Goal: Task Accomplishment & Management: Complete application form

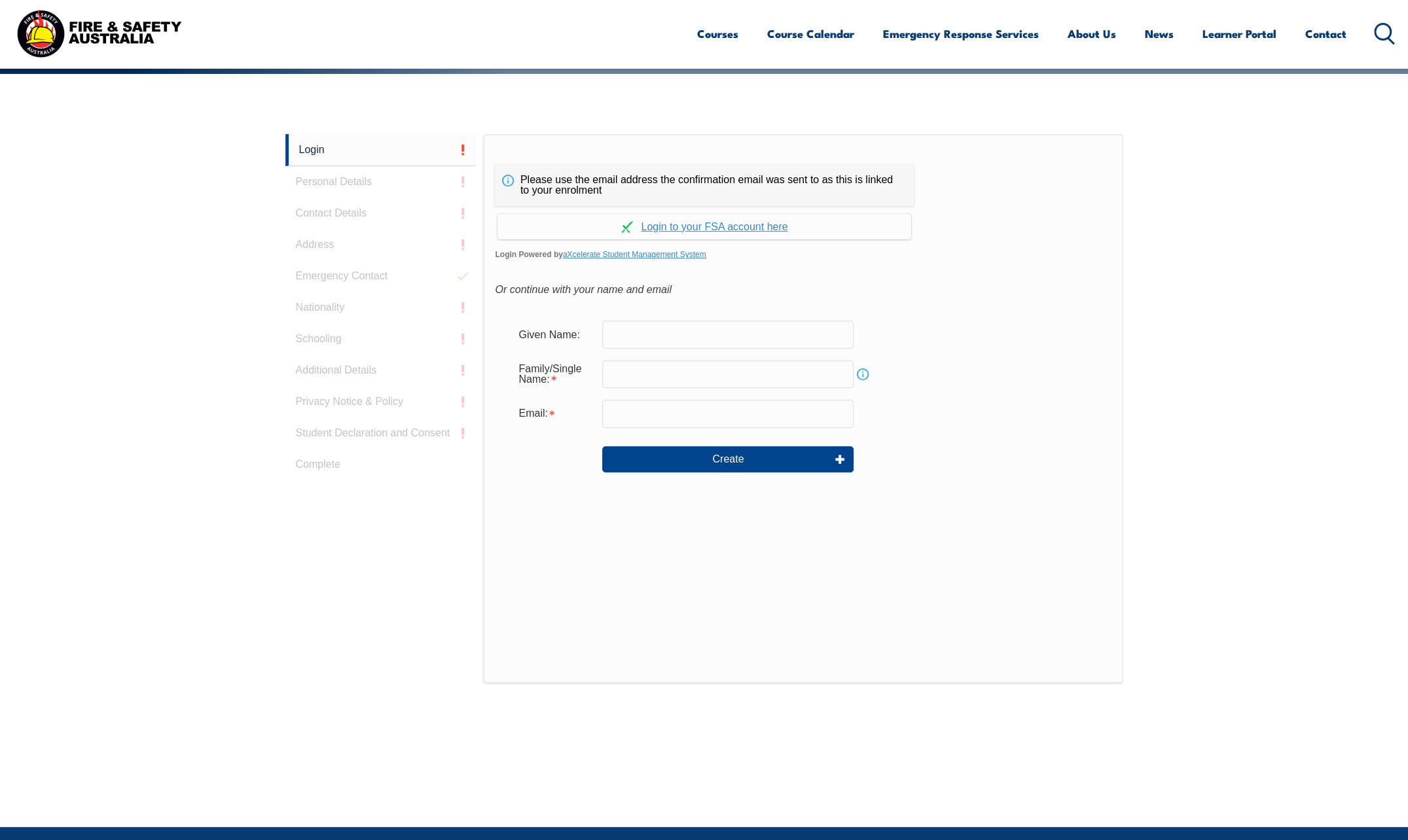
scroll to position [349, 0]
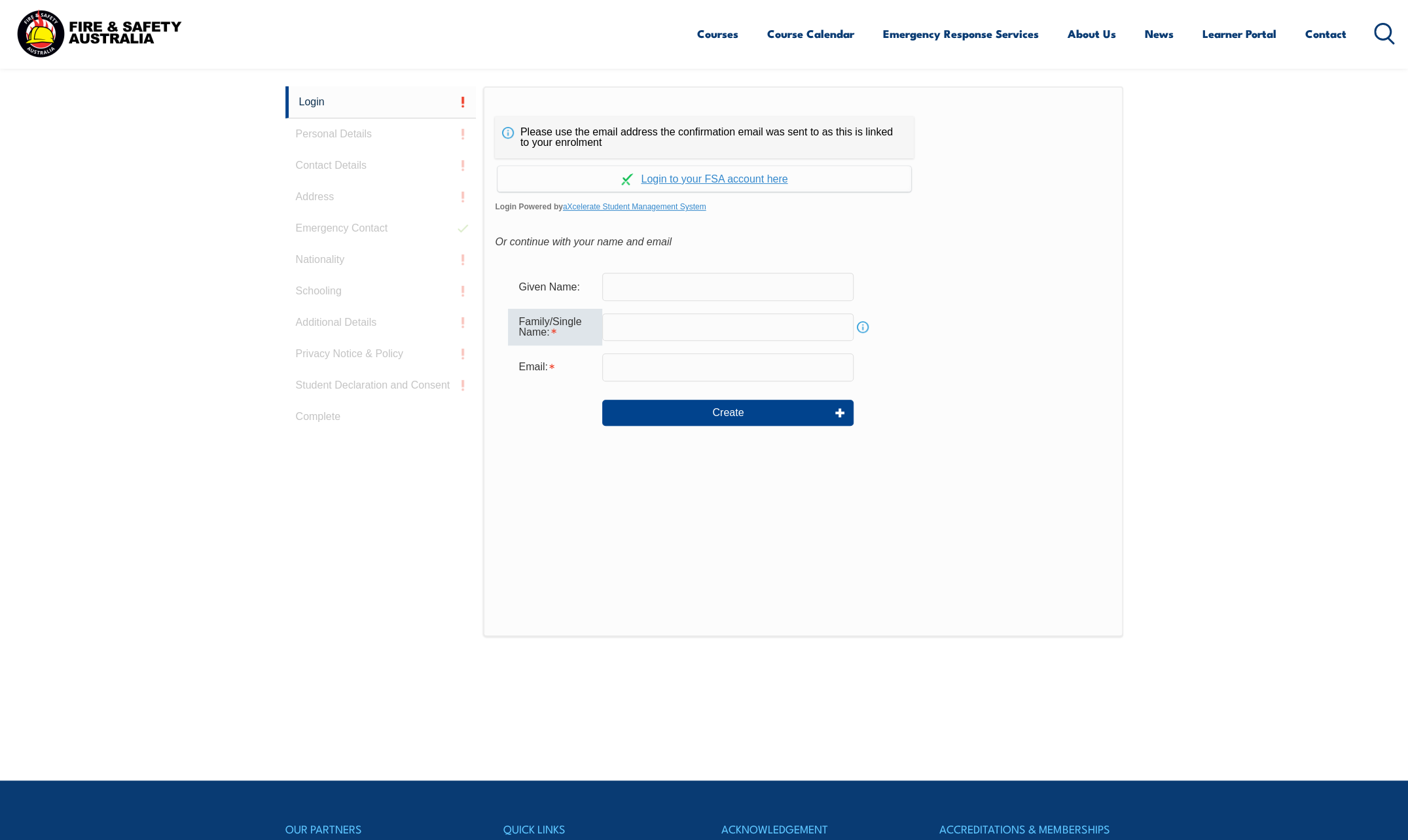
click at [618, 316] on input "text" at bounding box center [727, 327] width 252 height 28
type input "Smith"
type input "Daniel"
type input "smithdaniel@microsoft.com"
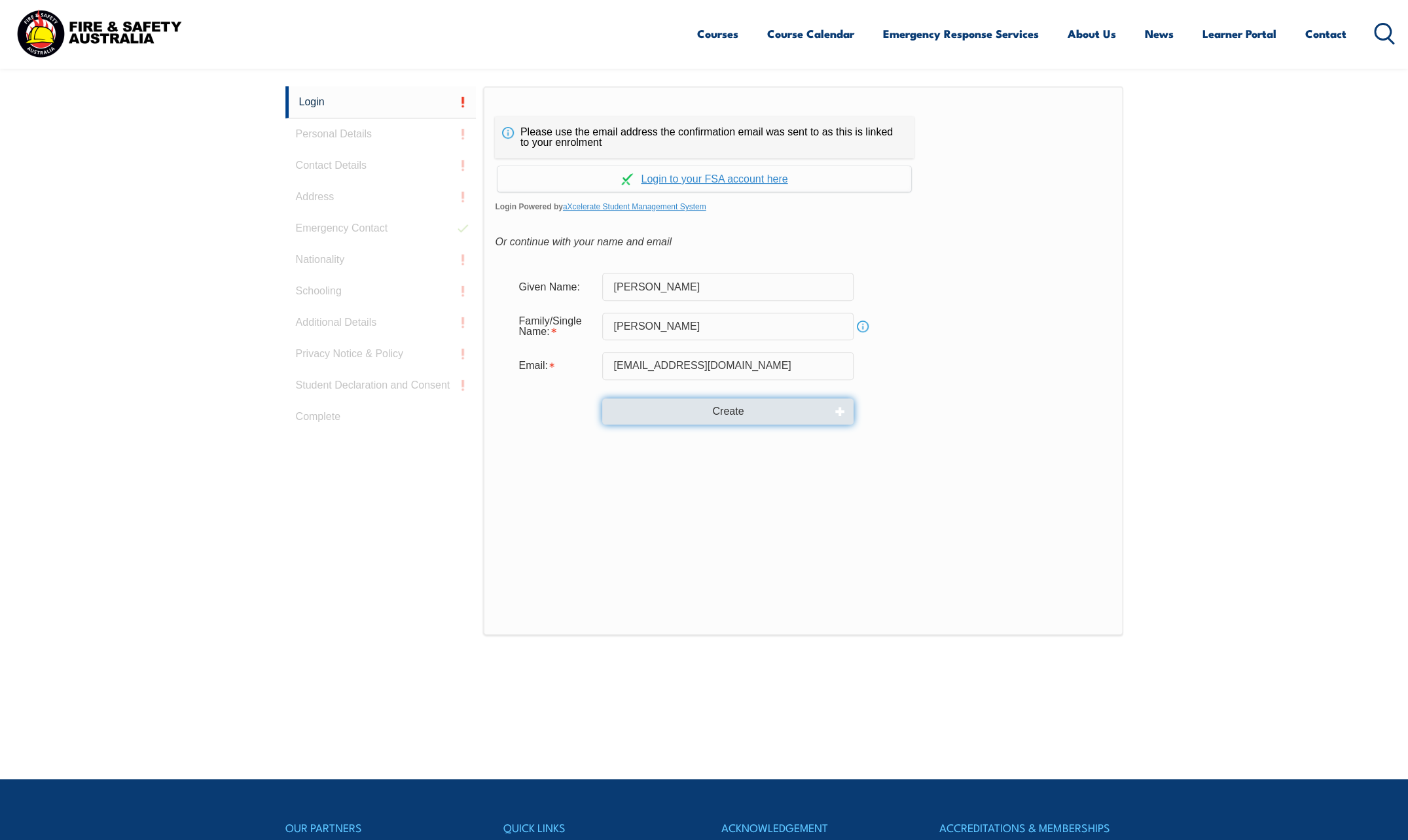
click at [652, 407] on button "Create" at bounding box center [727, 411] width 252 height 26
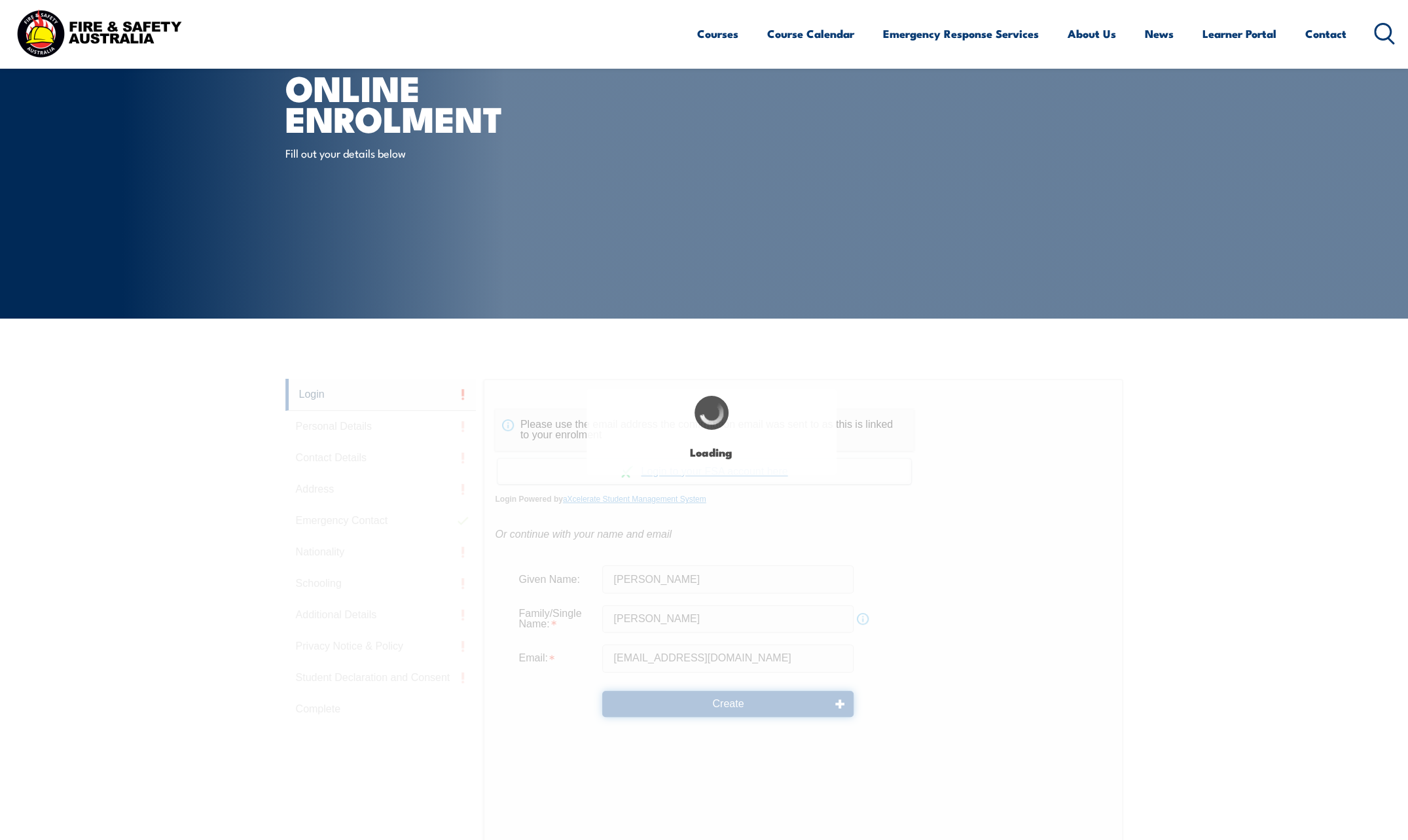
scroll to position [21, 0]
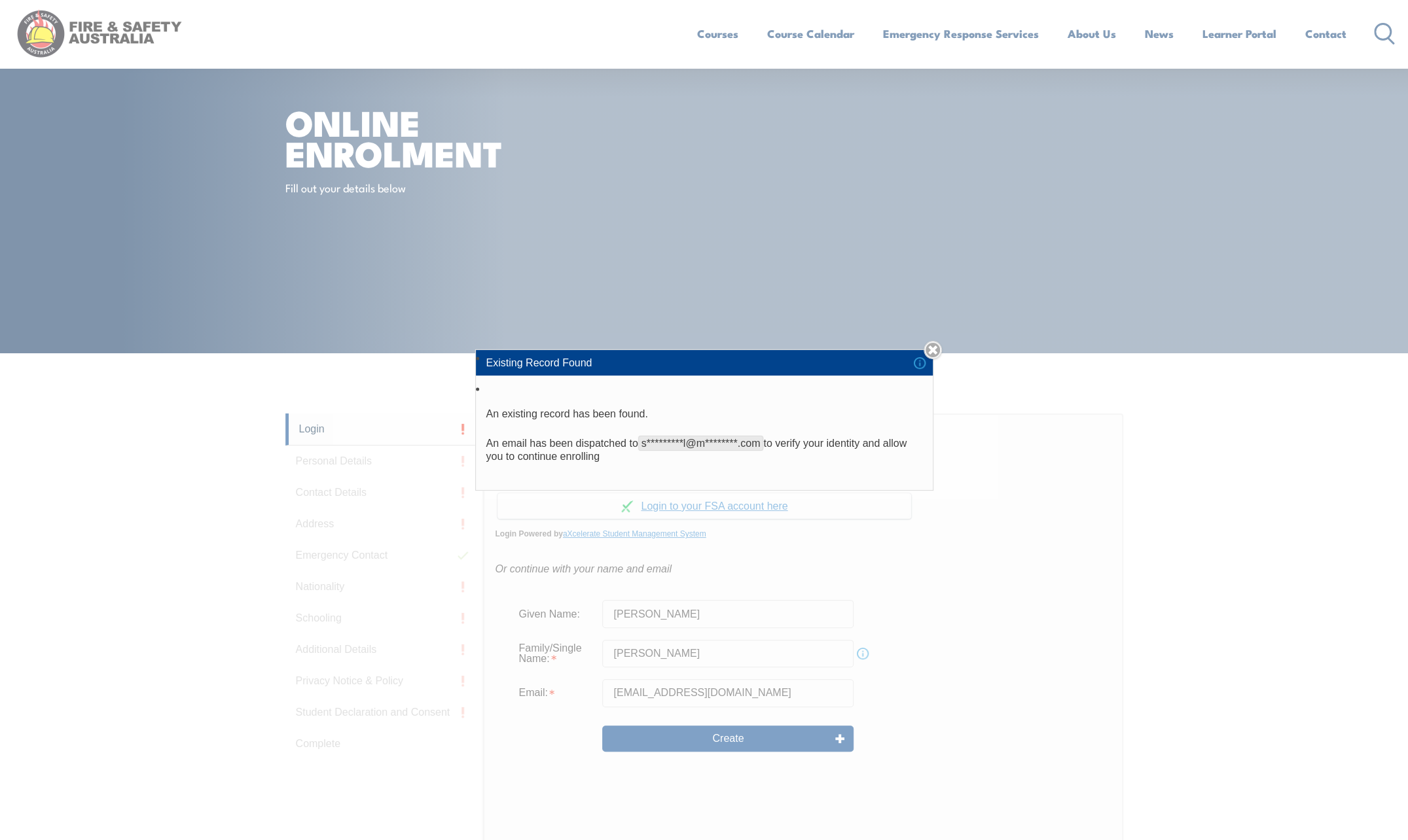
click at [795, 388] on li "An existing record has been found. An email has been dispatched to s*********l@…" at bounding box center [704, 435] width 457 height 109
click at [657, 505] on div "Existing Record Found An existing record has been found. An email has been disp…" at bounding box center [704, 420] width 1408 height 840
click at [659, 505] on div "Existing Record Found An existing record has been found. An email has been disp…" at bounding box center [704, 420] width 1408 height 840
click at [628, 508] on div "Existing Record Found An existing record has been found. An email has been disp…" at bounding box center [704, 420] width 1408 height 840
drag, startPoint x: 628, startPoint y: 508, endPoint x: 667, endPoint y: 492, distance: 42.2
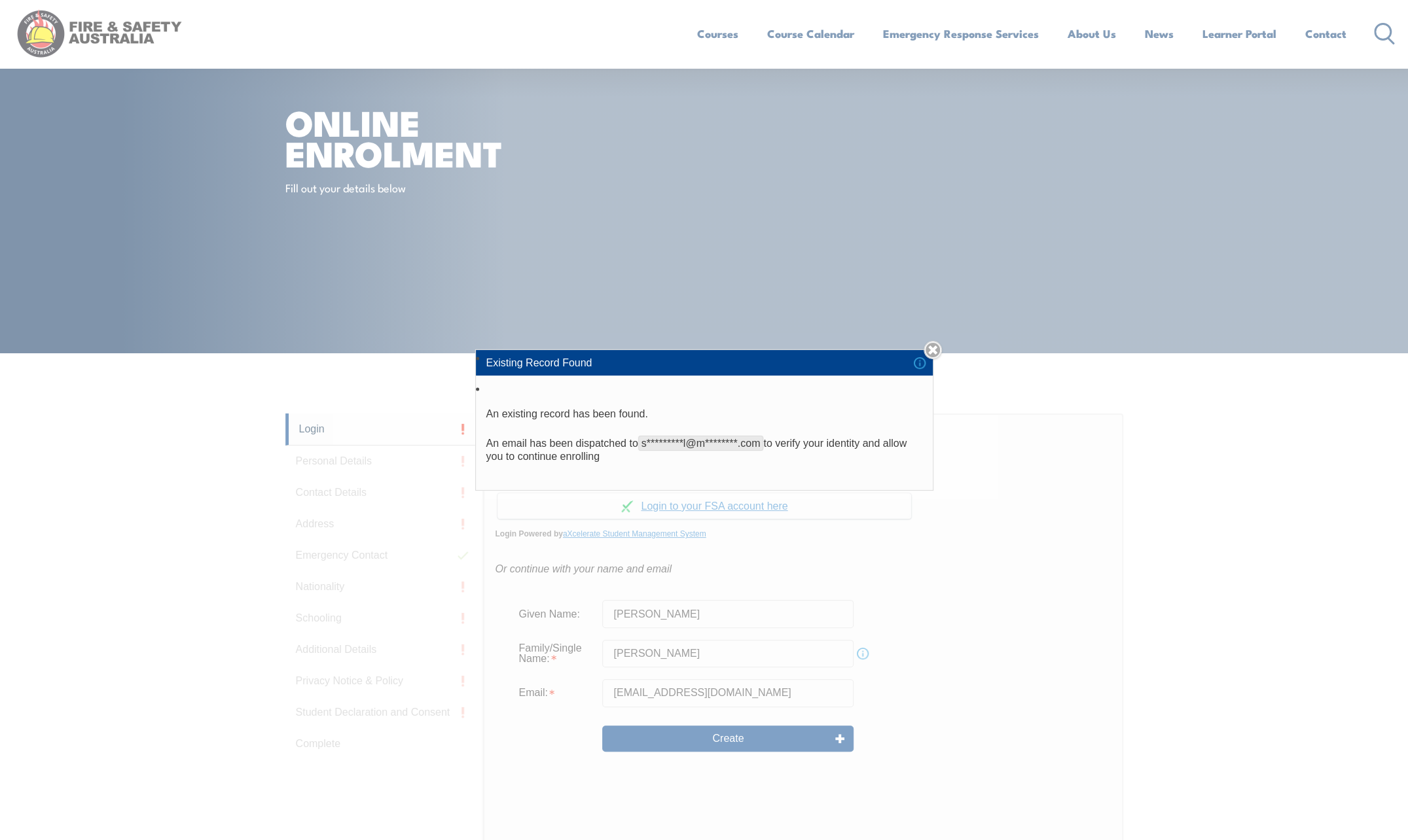
click at [655, 497] on div "Existing Record Found An existing record has been found. An email has been disp…" at bounding box center [704, 420] width 1408 height 840
click at [938, 344] on link "Close" at bounding box center [932, 350] width 18 height 18
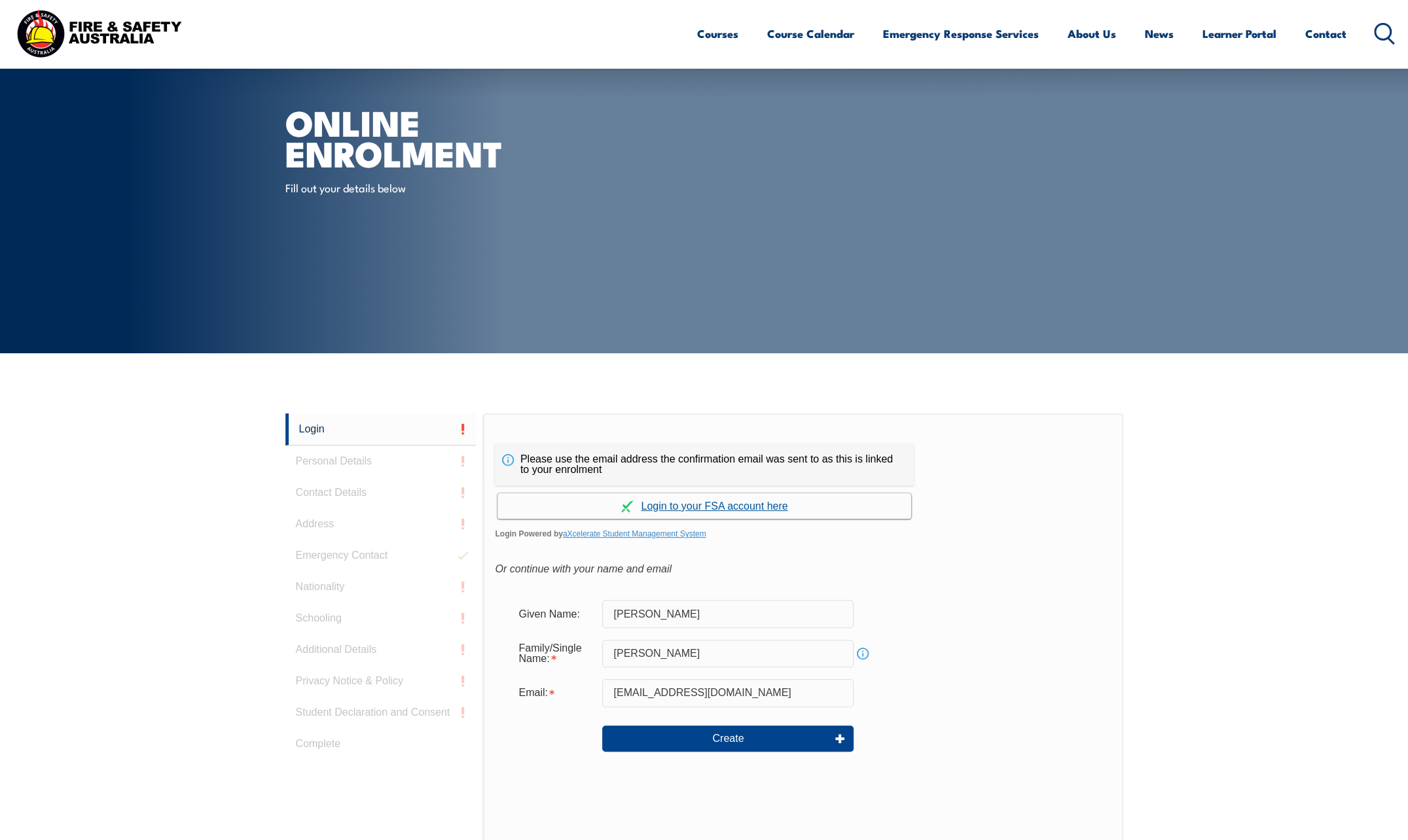
click at [719, 498] on link "Continue with aXcelerate" at bounding box center [704, 506] width 413 height 25
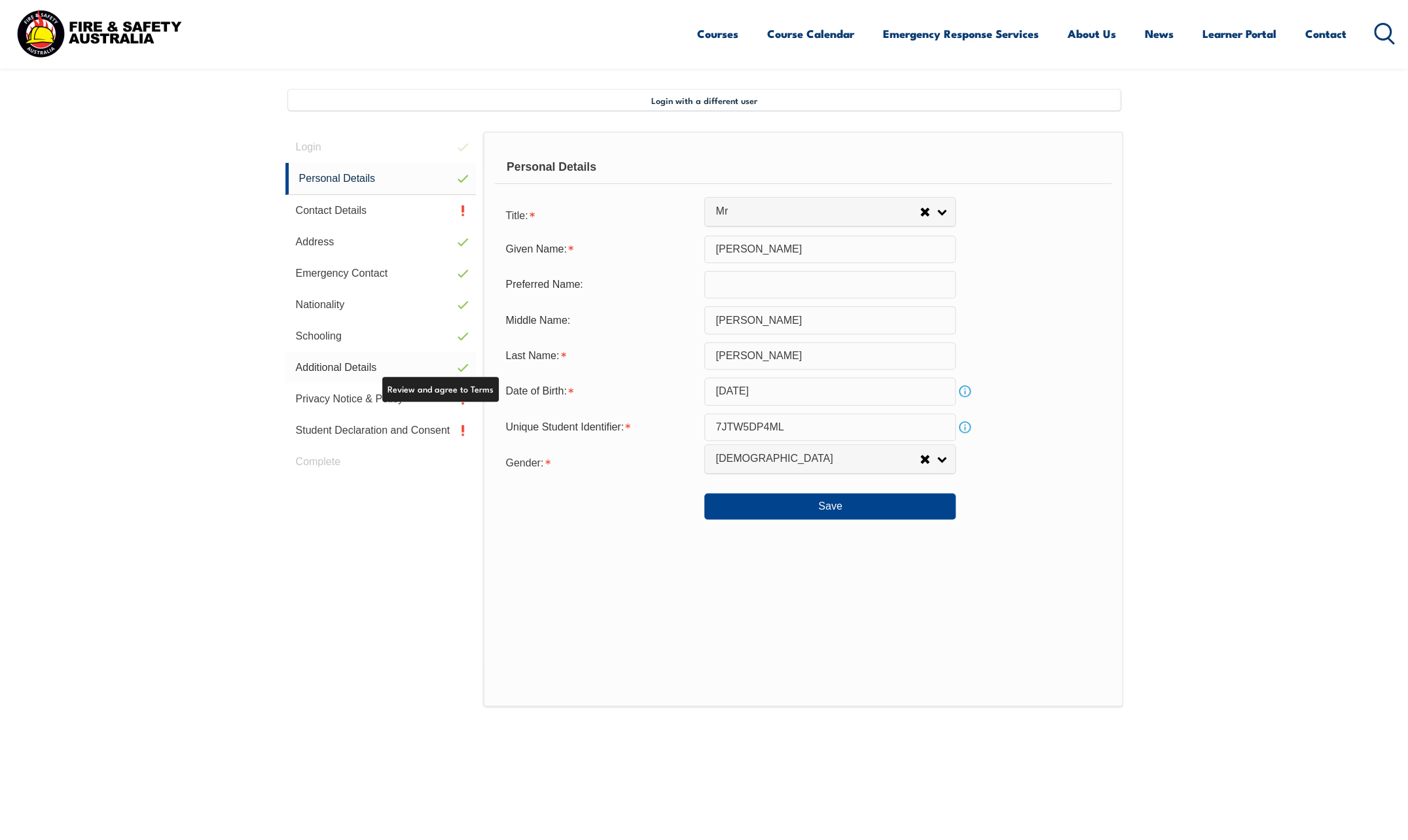
scroll to position [357, 0]
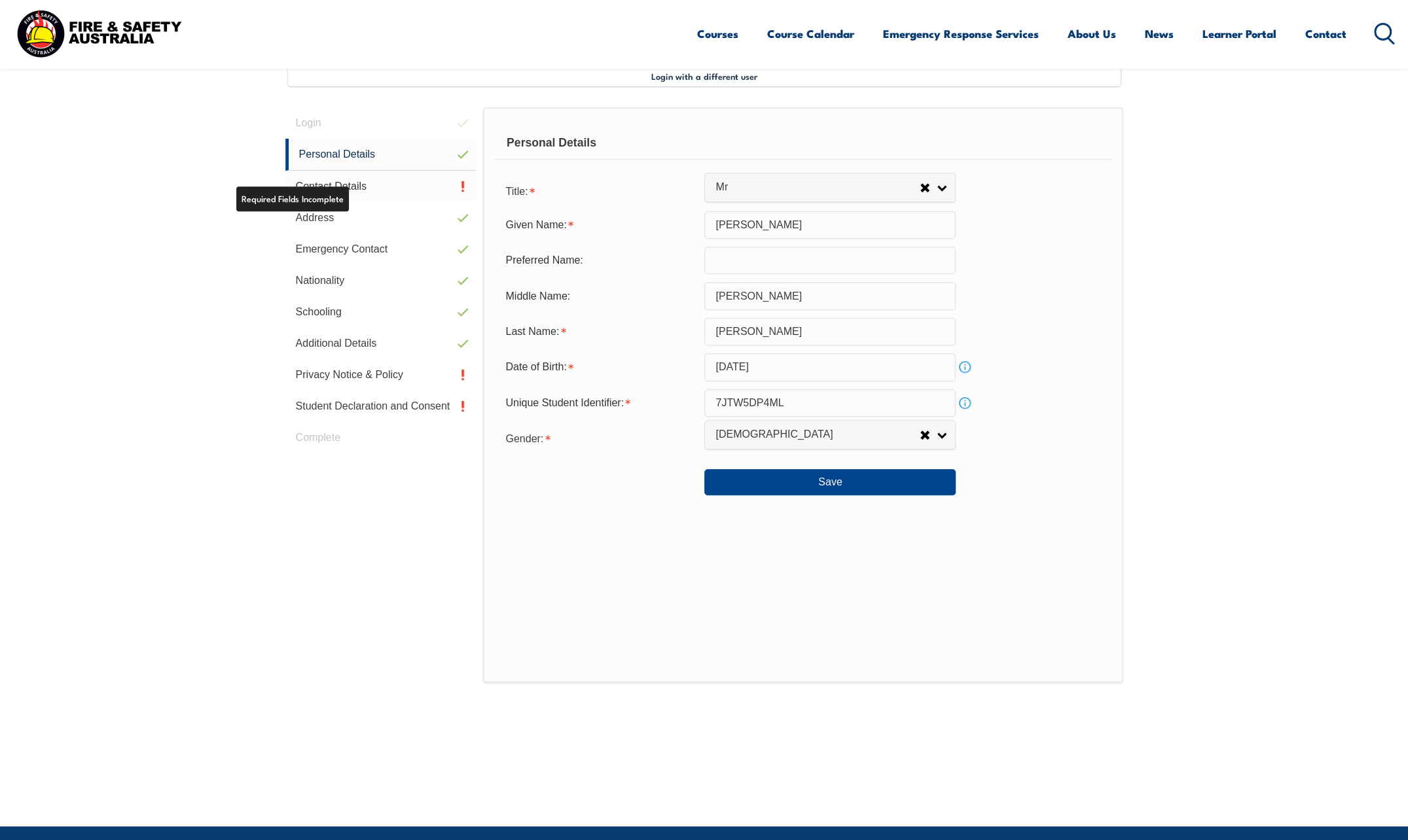
click at [350, 189] on link "Contact Details" at bounding box center [381, 187] width 191 height 32
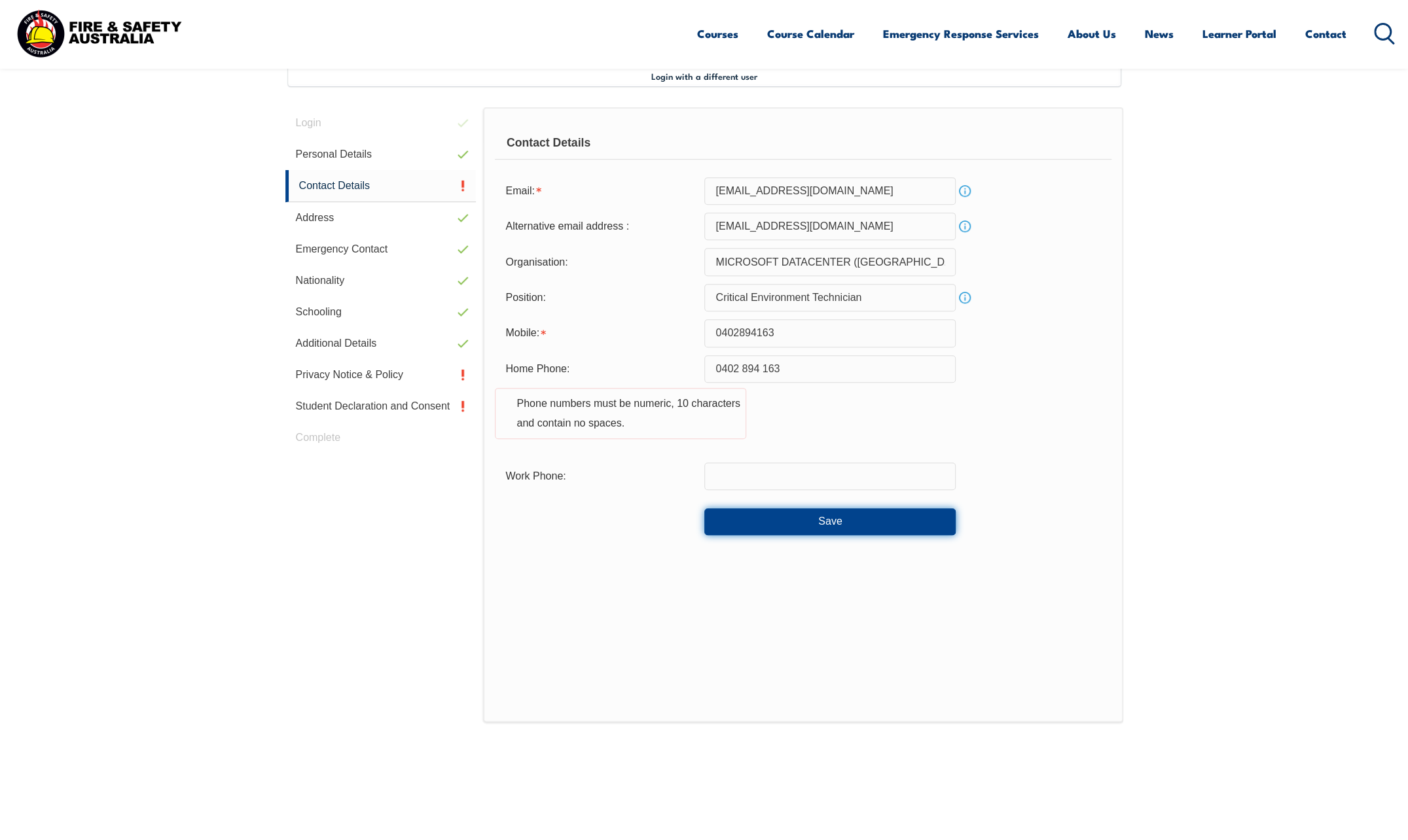
click at [752, 517] on button "Save" at bounding box center [829, 521] width 252 height 26
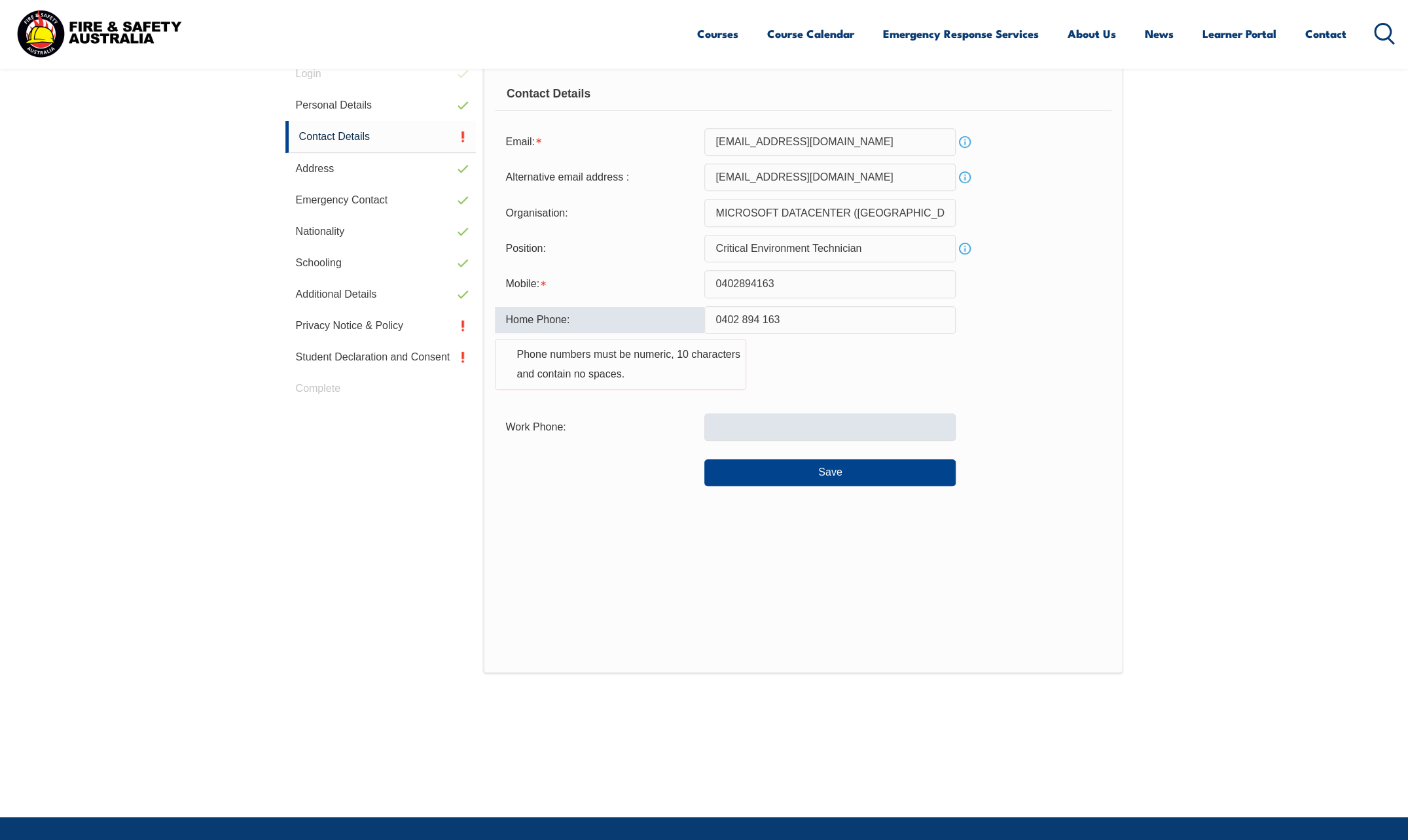
scroll to position [411, 0]
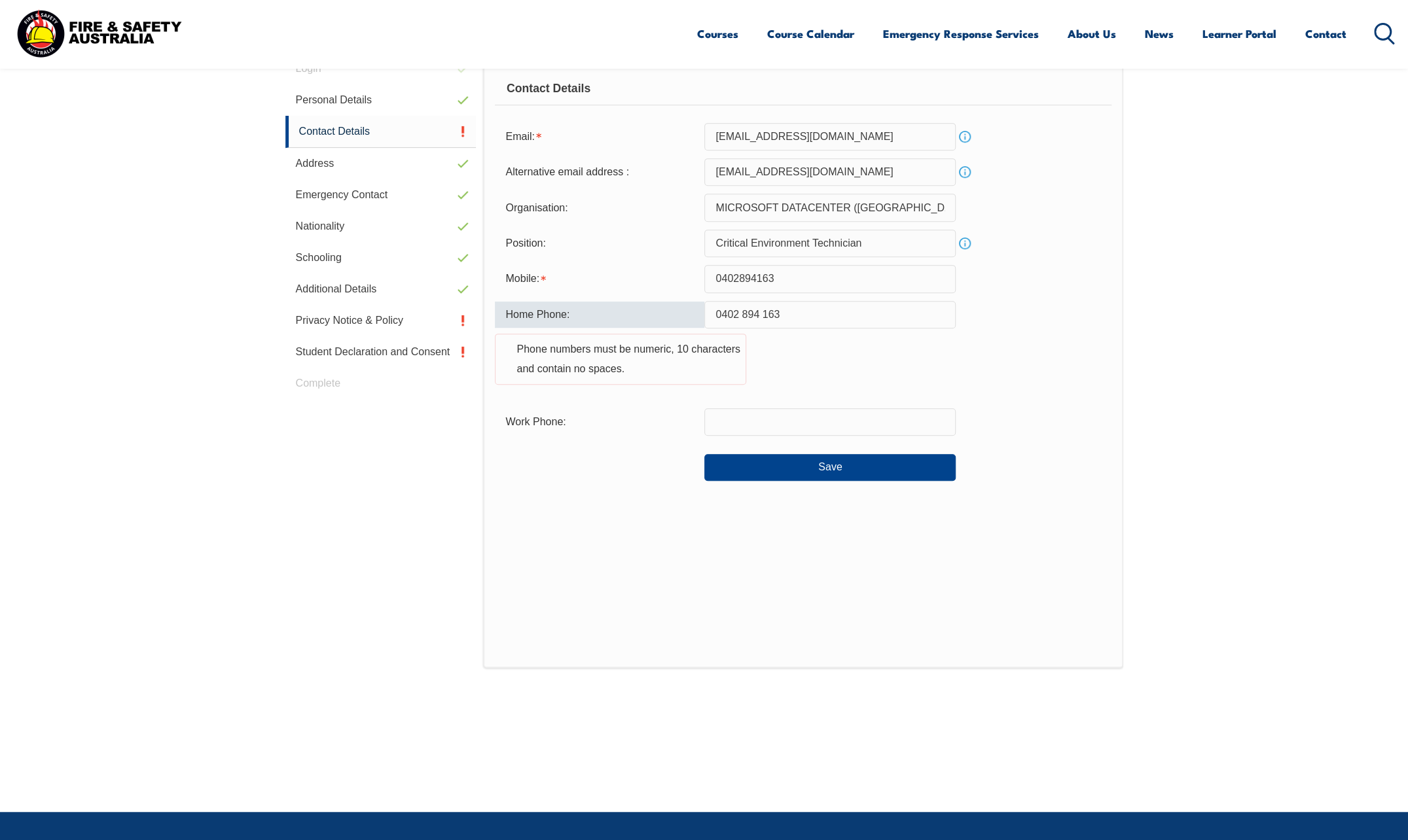
click at [764, 311] on input "0402 894 163" at bounding box center [829, 315] width 252 height 28
click at [742, 321] on input "0402 894163" at bounding box center [829, 315] width 252 height 28
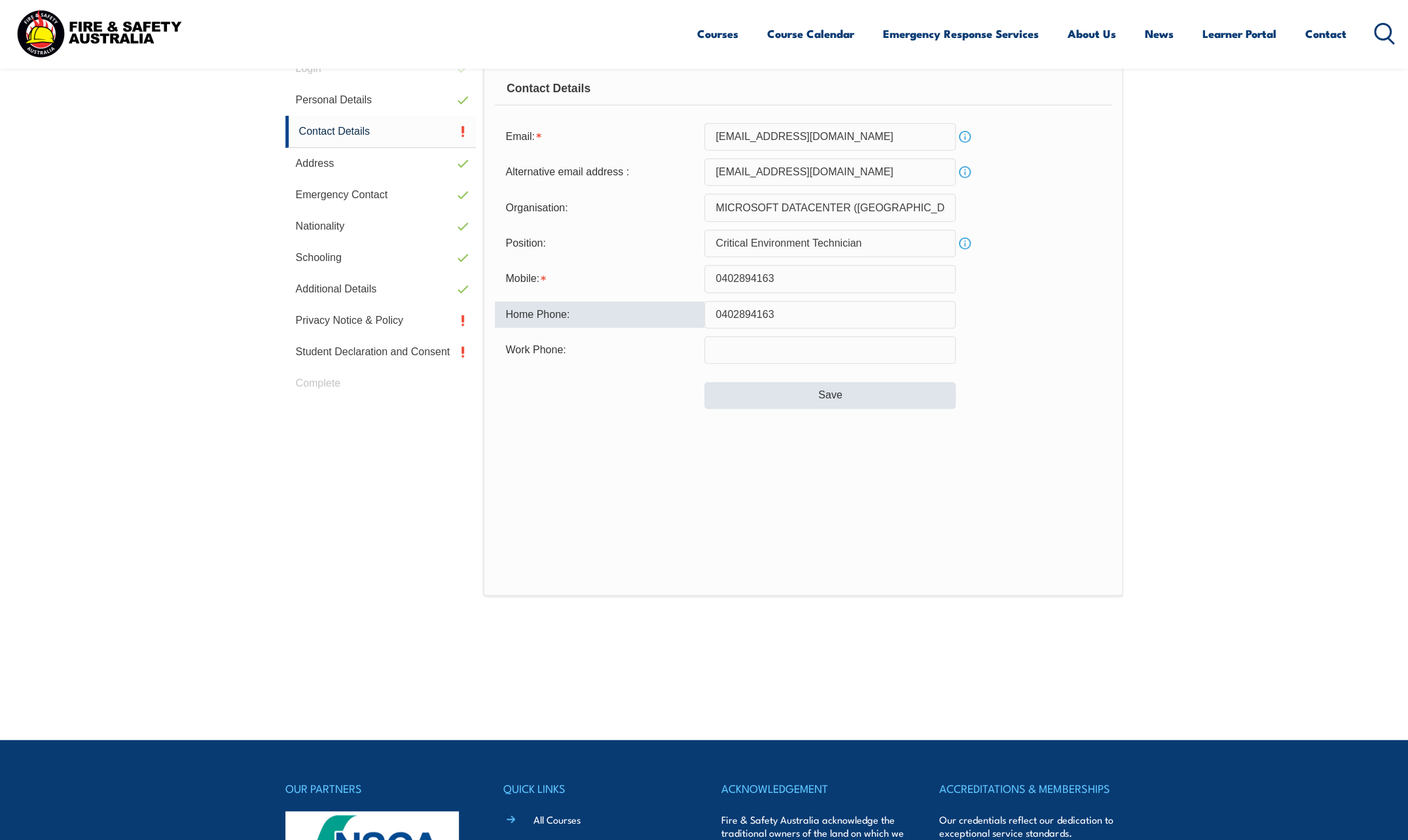
type input "0402894163"
click at [800, 401] on button "Save" at bounding box center [829, 395] width 252 height 26
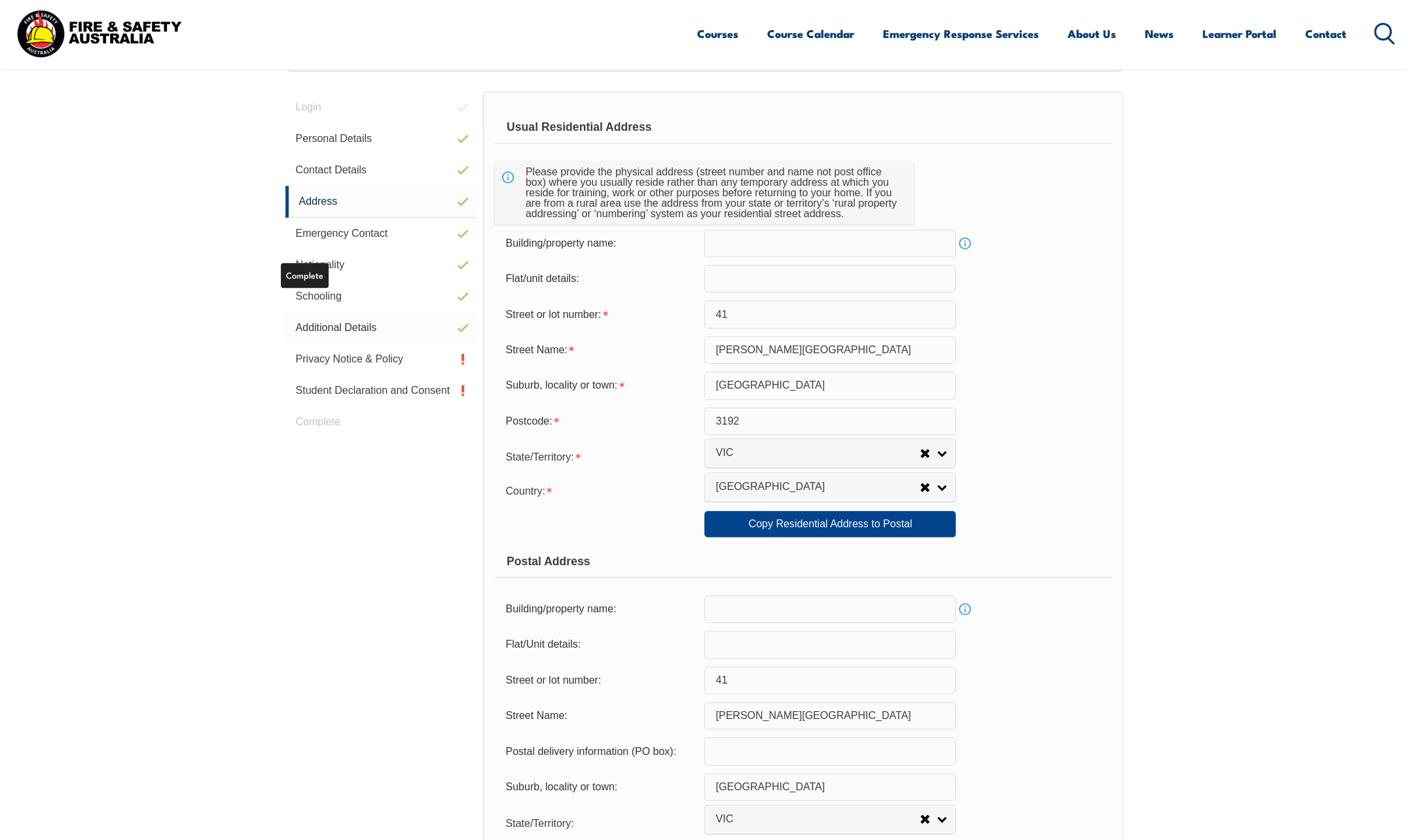
scroll to position [357, 0]
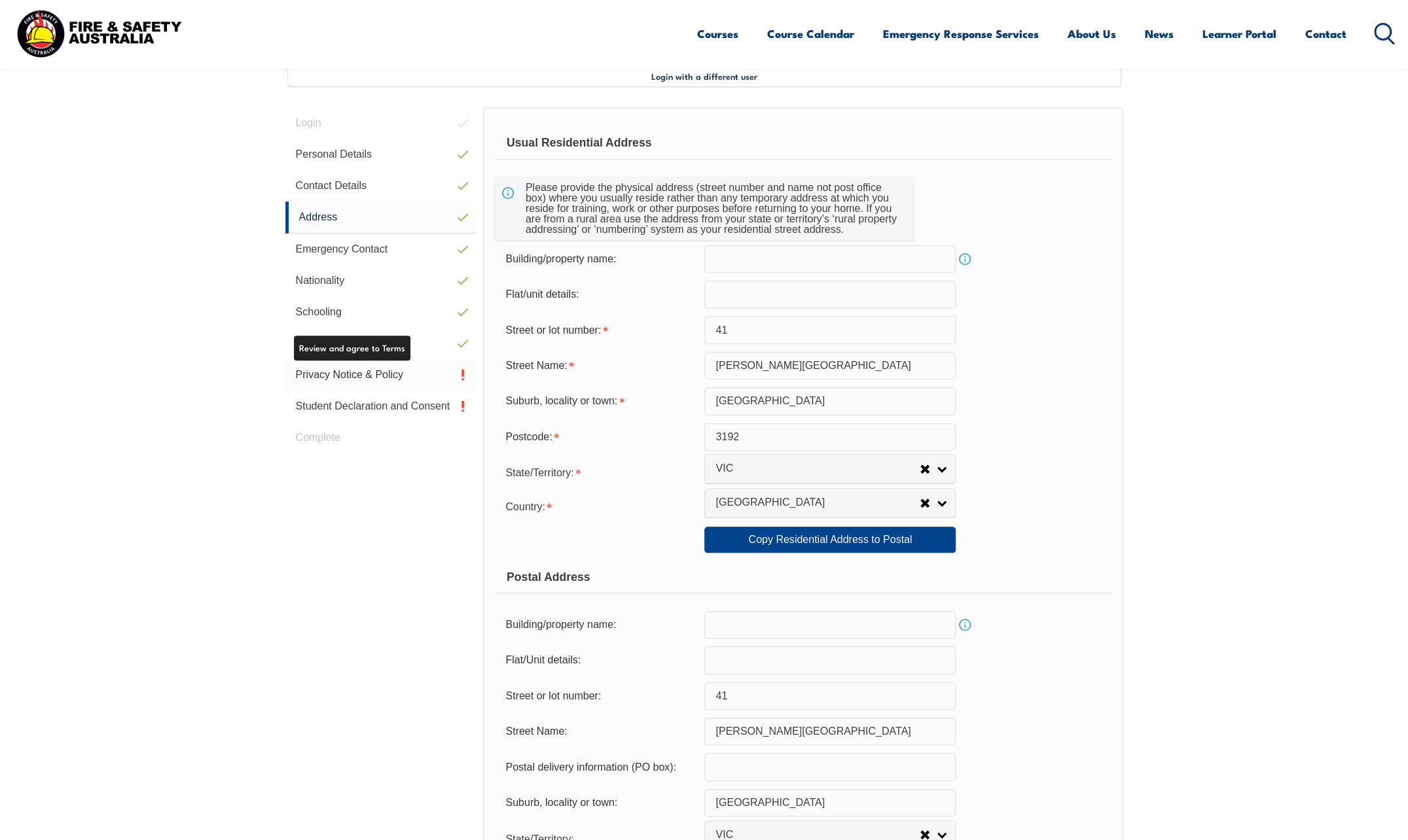
click at [392, 370] on link "Privacy Notice & Policy" at bounding box center [381, 374] width 191 height 32
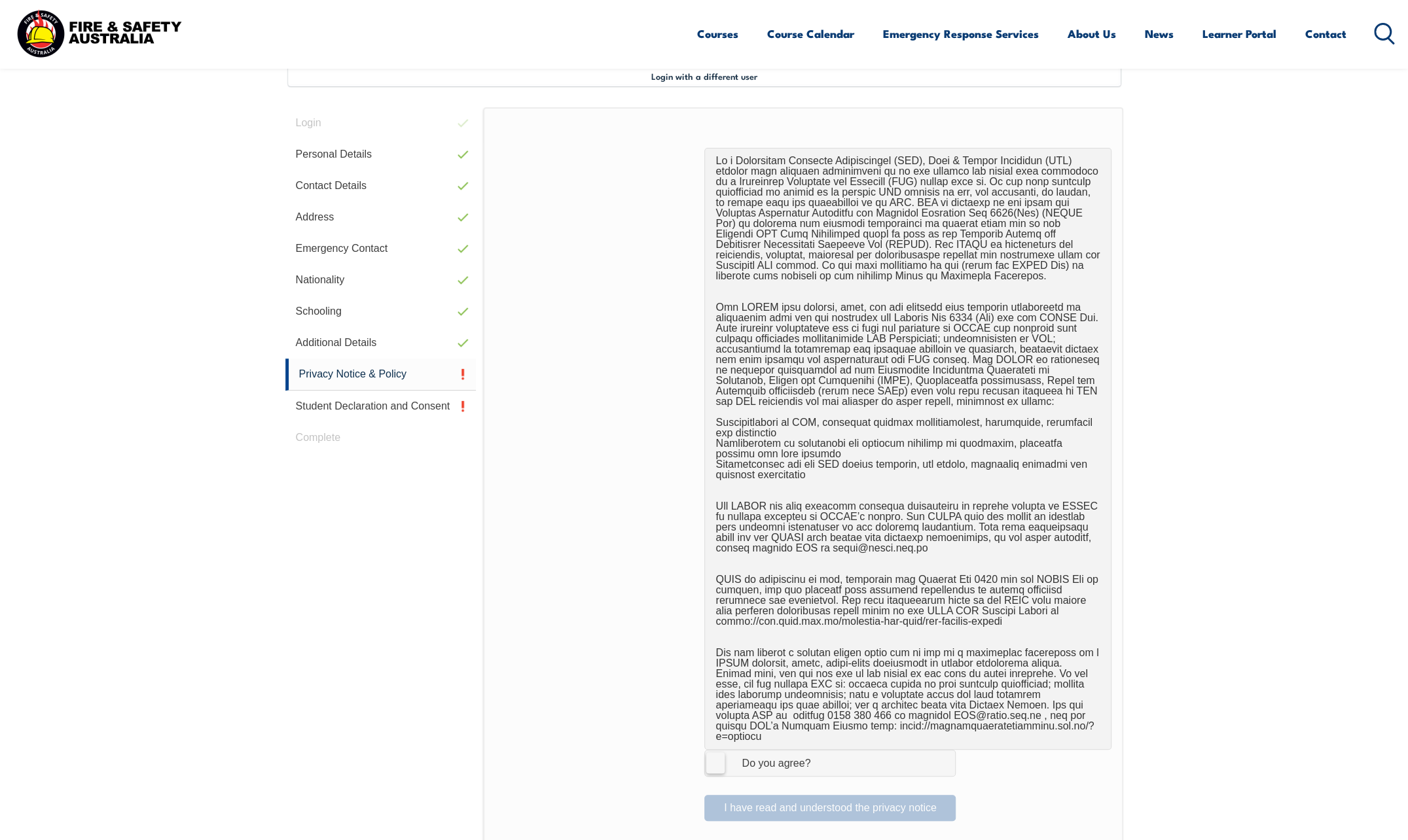
click at [716, 753] on label "I Agree Do you agree?" at bounding box center [829, 763] width 252 height 26
click at [821, 753] on input "I Agree Do you agree?" at bounding box center [832, 763] width 22 height 25
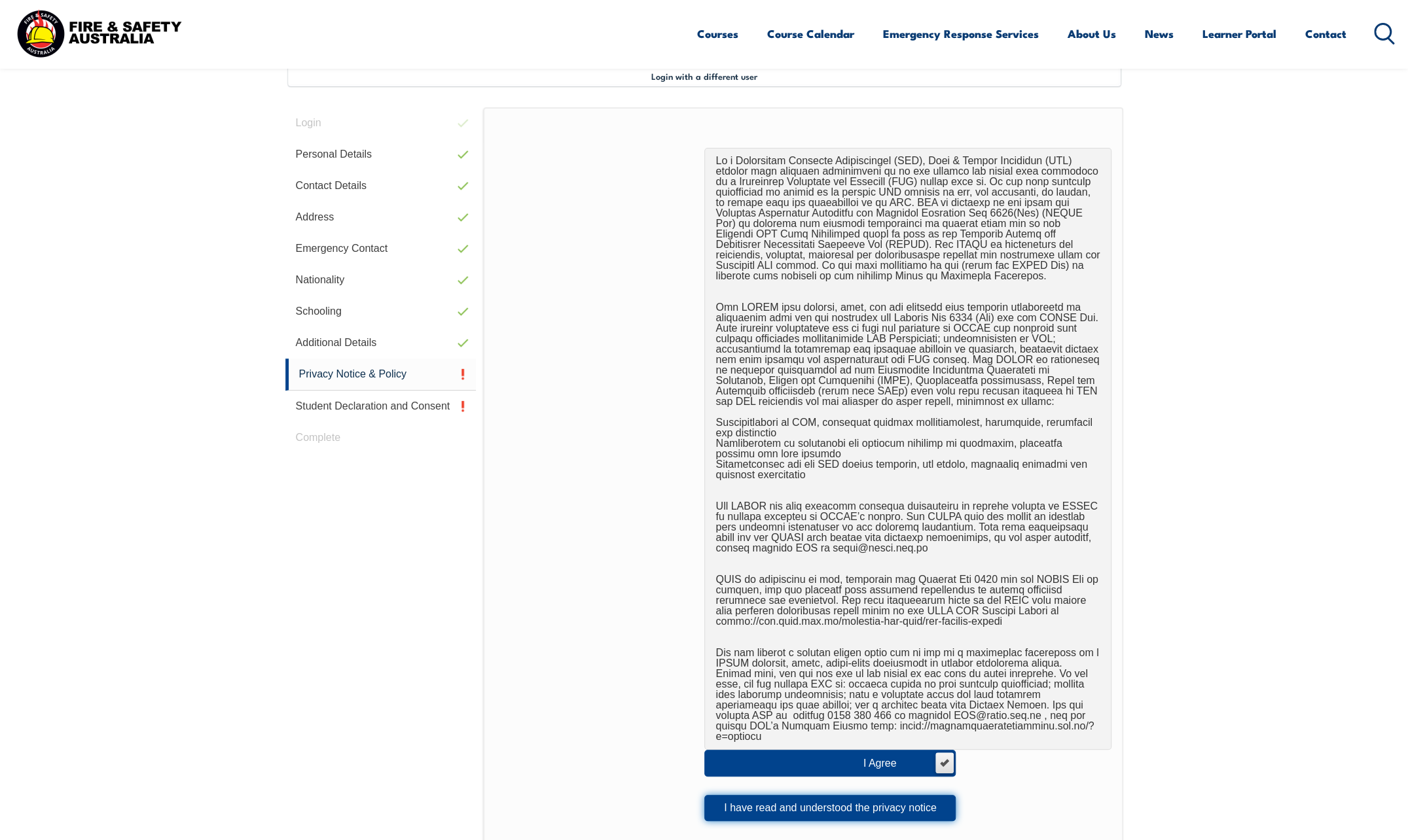
click at [766, 795] on button "I have read and understood the privacy notice" at bounding box center [829, 808] width 252 height 26
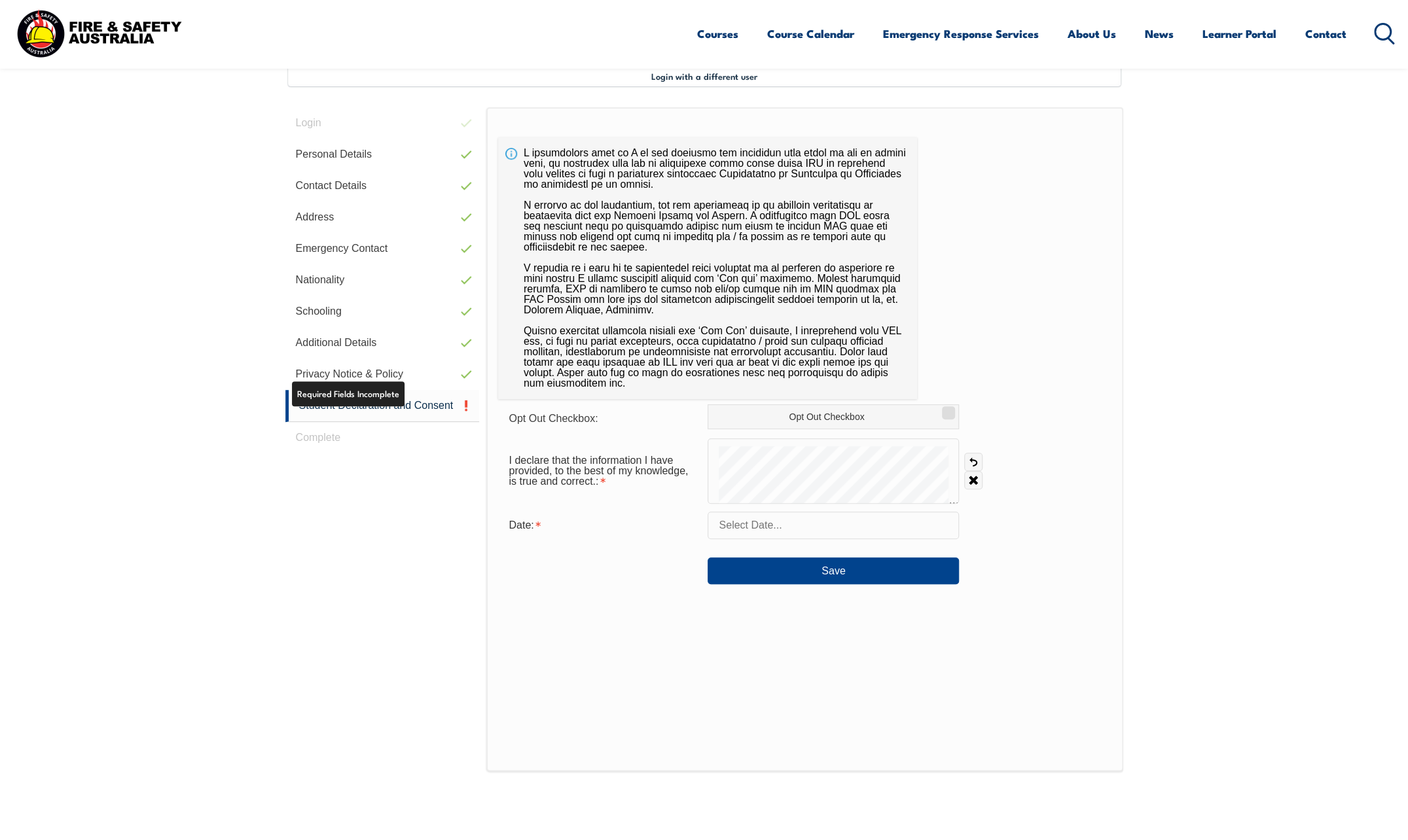
click at [390, 402] on link "Student Declaration and Consent" at bounding box center [383, 406] width 195 height 32
click at [976, 478] on link "Clear" at bounding box center [973, 480] width 18 height 18
click at [973, 483] on link "Clear" at bounding box center [973, 480] width 18 height 18
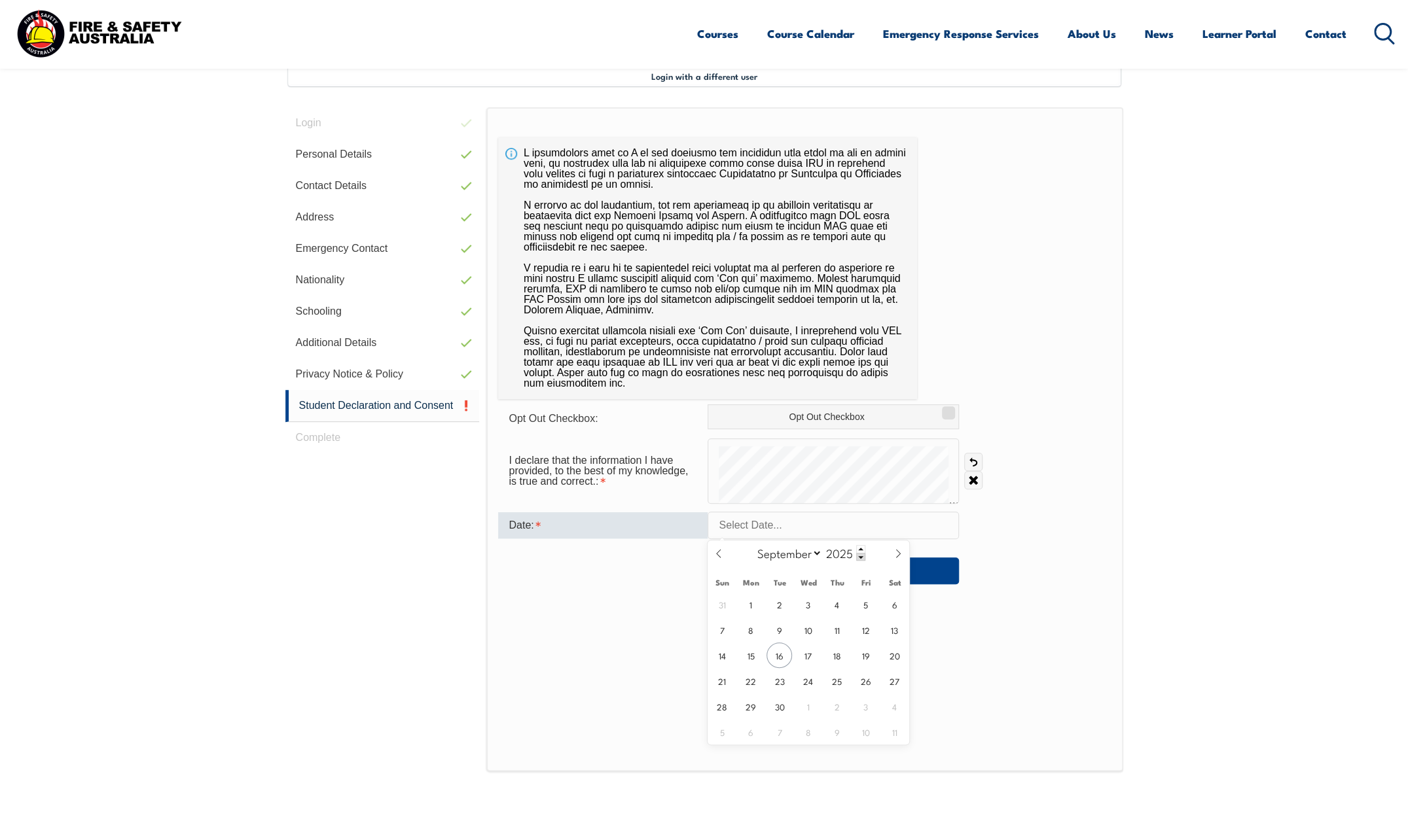
click at [774, 525] on input "text" at bounding box center [833, 525] width 252 height 28
drag, startPoint x: 783, startPoint y: 641, endPoint x: 783, endPoint y: 648, distance: 7.0
click at [783, 648] on div "31 1 2 3 4 5 6 7 8 9 10 11 12 13 14 15 16 17 18 19 20 21 22 23 24 25 26 27 28 2…" at bounding box center [808, 668] width 201 height 153
click at [783, 648] on span "16" at bounding box center [779, 655] width 26 height 25
type input "September 16, 2025"
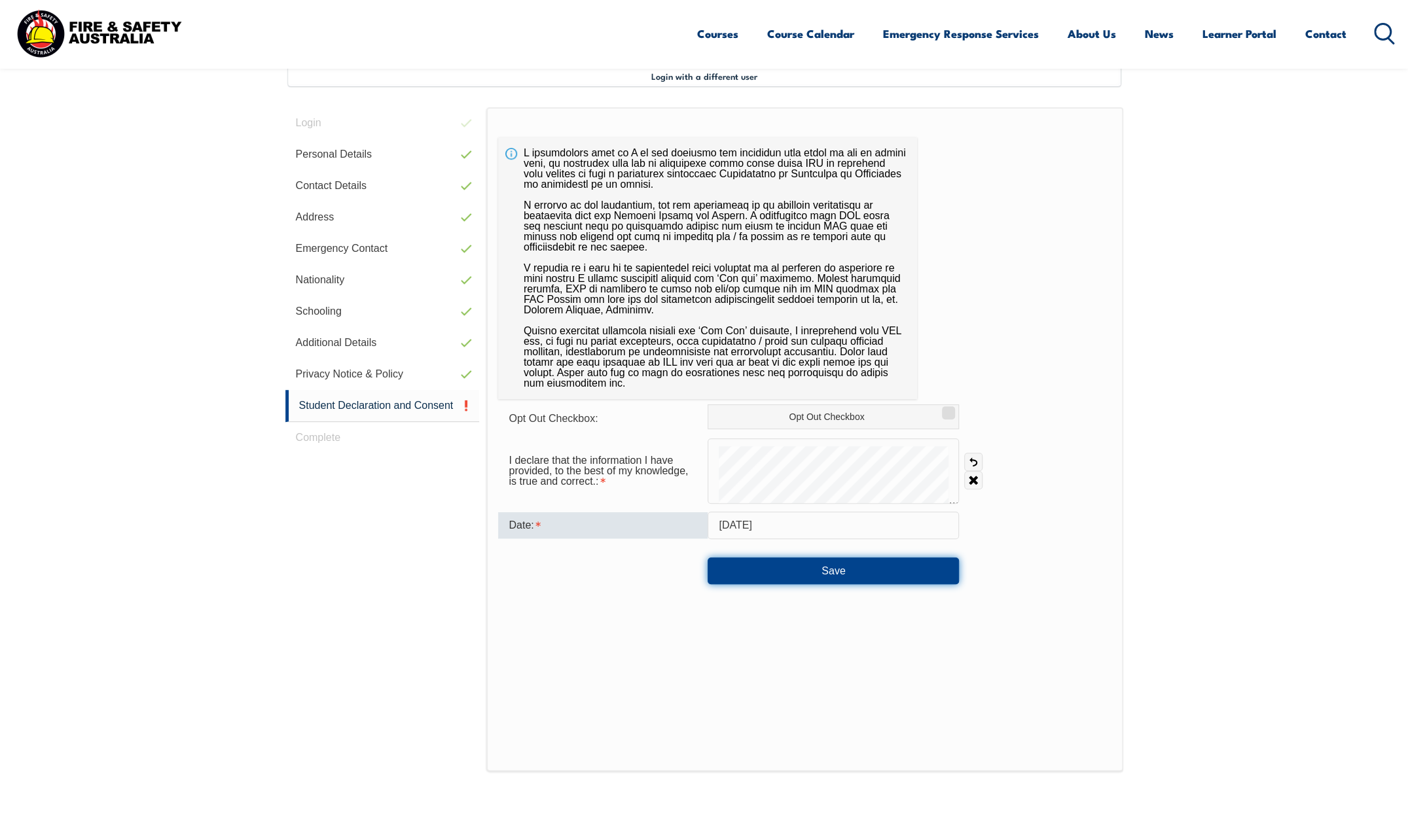
click at [758, 574] on button "Save" at bounding box center [833, 570] width 252 height 26
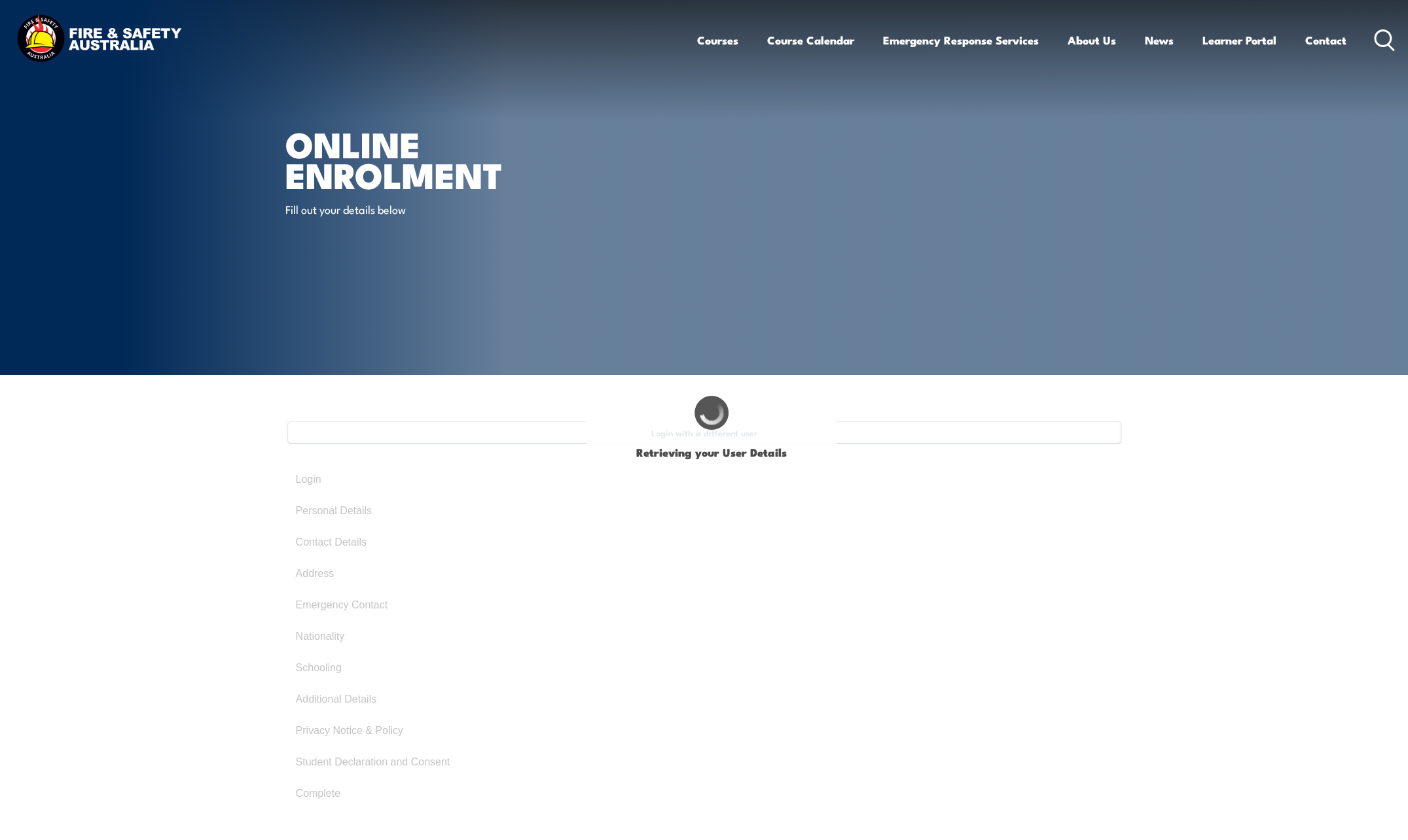
drag, startPoint x: 1062, startPoint y: 325, endPoint x: 1059, endPoint y: 335, distance: 10.4
click at [1062, 325] on article "Online Enrolment Fill out your details below" at bounding box center [704, 187] width 838 height 375
select select "Mr"
type input "Daniel"
type input "James"
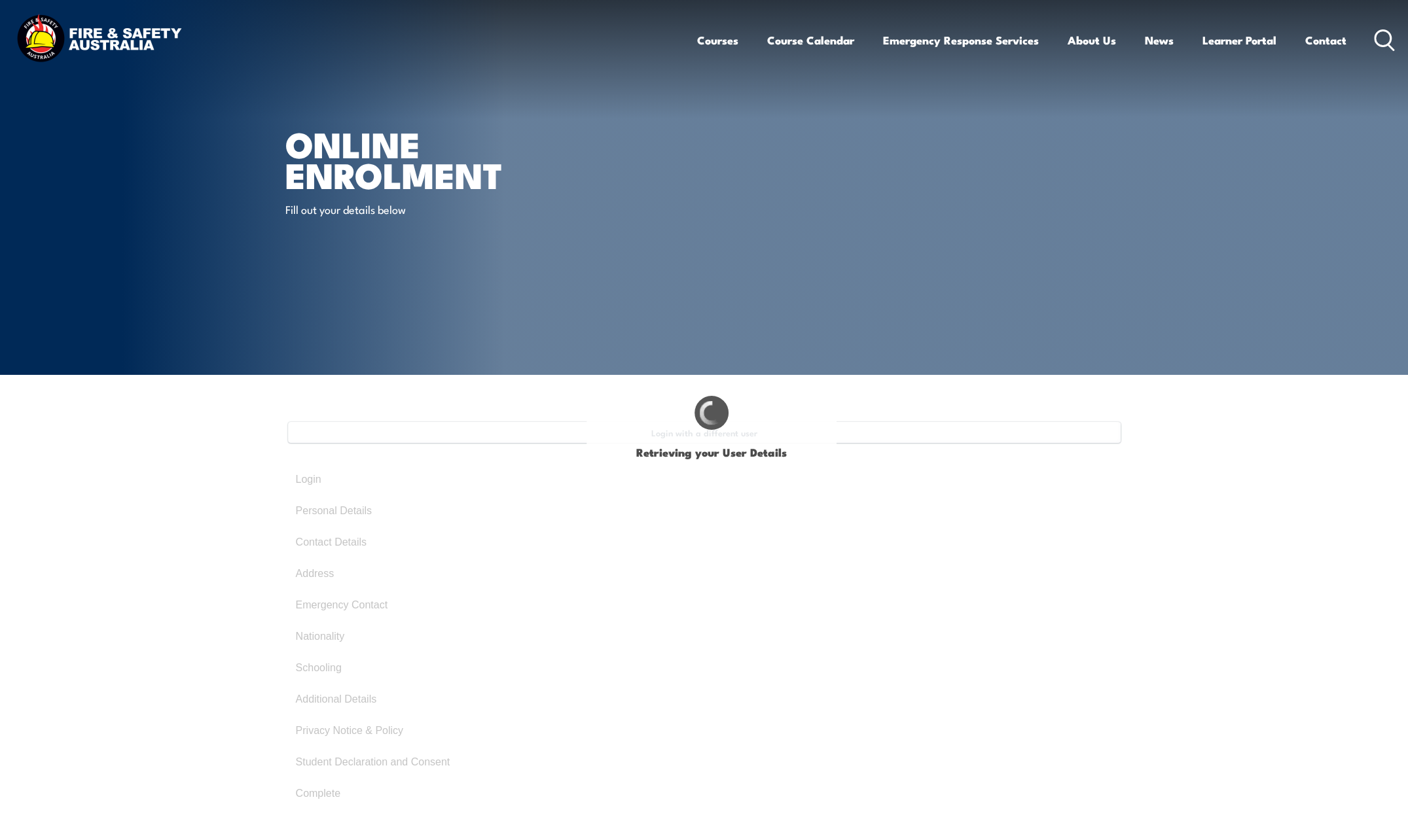
type input "Smith"
type input "May 6, 1995"
type input "7JTW5DP4ML"
select select "M"
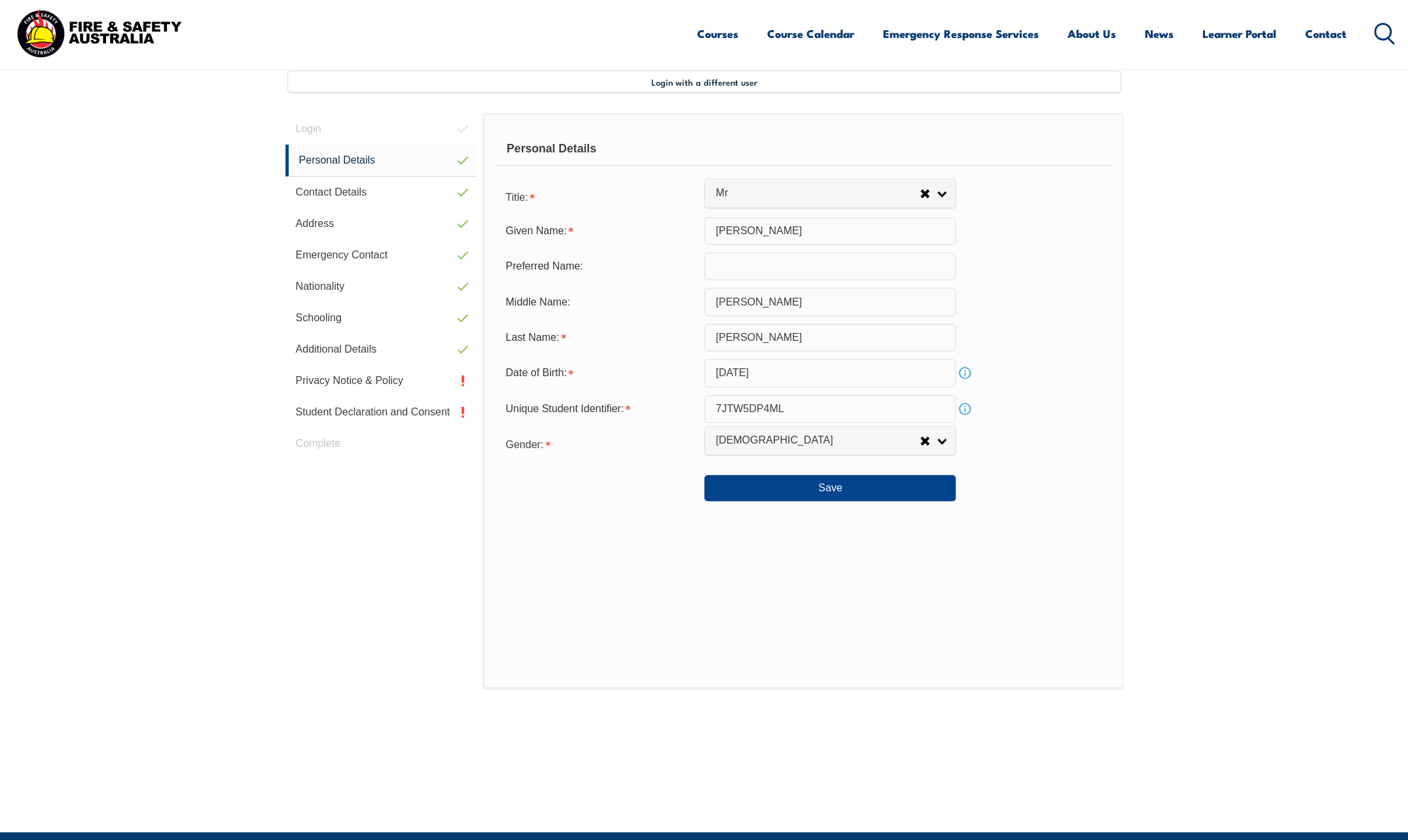
scroll to position [357, 0]
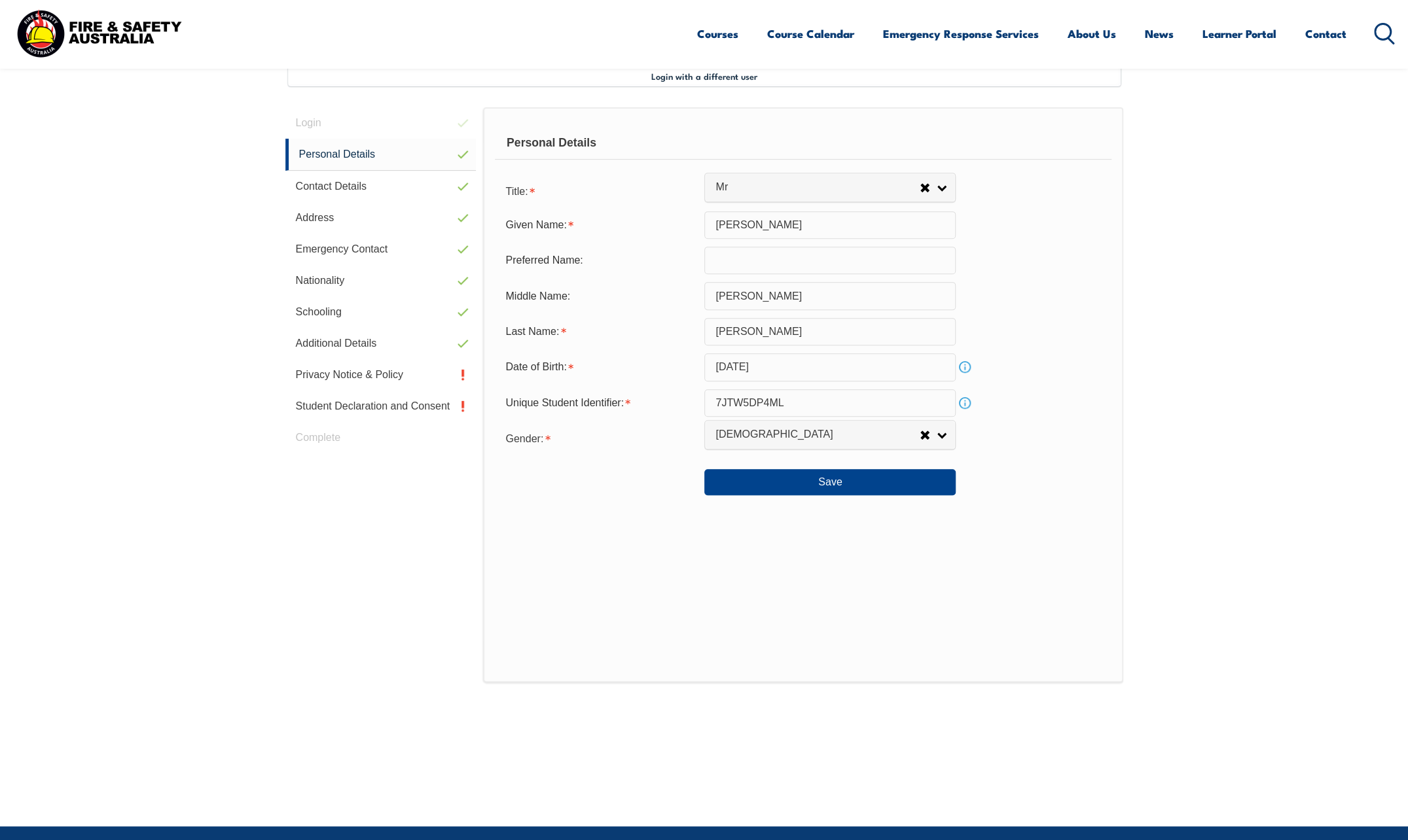
drag, startPoint x: 1335, startPoint y: 729, endPoint x: 1353, endPoint y: 735, distance: 19.0
click at [1335, 729] on section "Login with a different user Login Personal Details Contact Details Address Emer…" at bounding box center [704, 422] width 1408 height 808
click at [299, 558] on div "Login Personal Details Contact Details Address Emergency Contact Nationality Sc…" at bounding box center [385, 447] width 199 height 680
click at [373, 375] on link "Privacy Notice & Policy" at bounding box center [381, 374] width 191 height 32
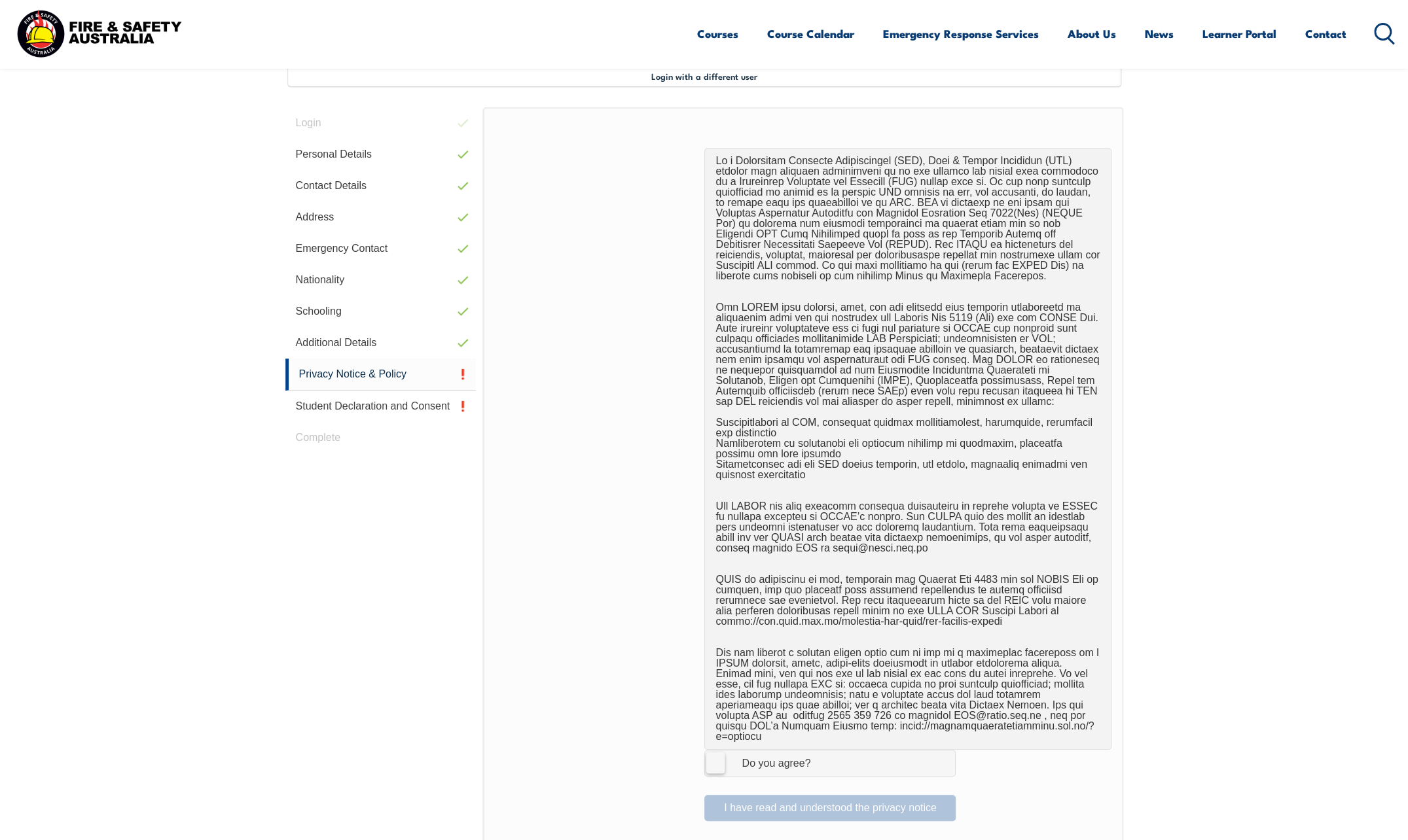
click at [711, 751] on label "I Agree Do you agree?" at bounding box center [829, 763] width 252 height 26
click at [821, 751] on input "I Agree Do you agree?" at bounding box center [832, 763] width 22 height 25
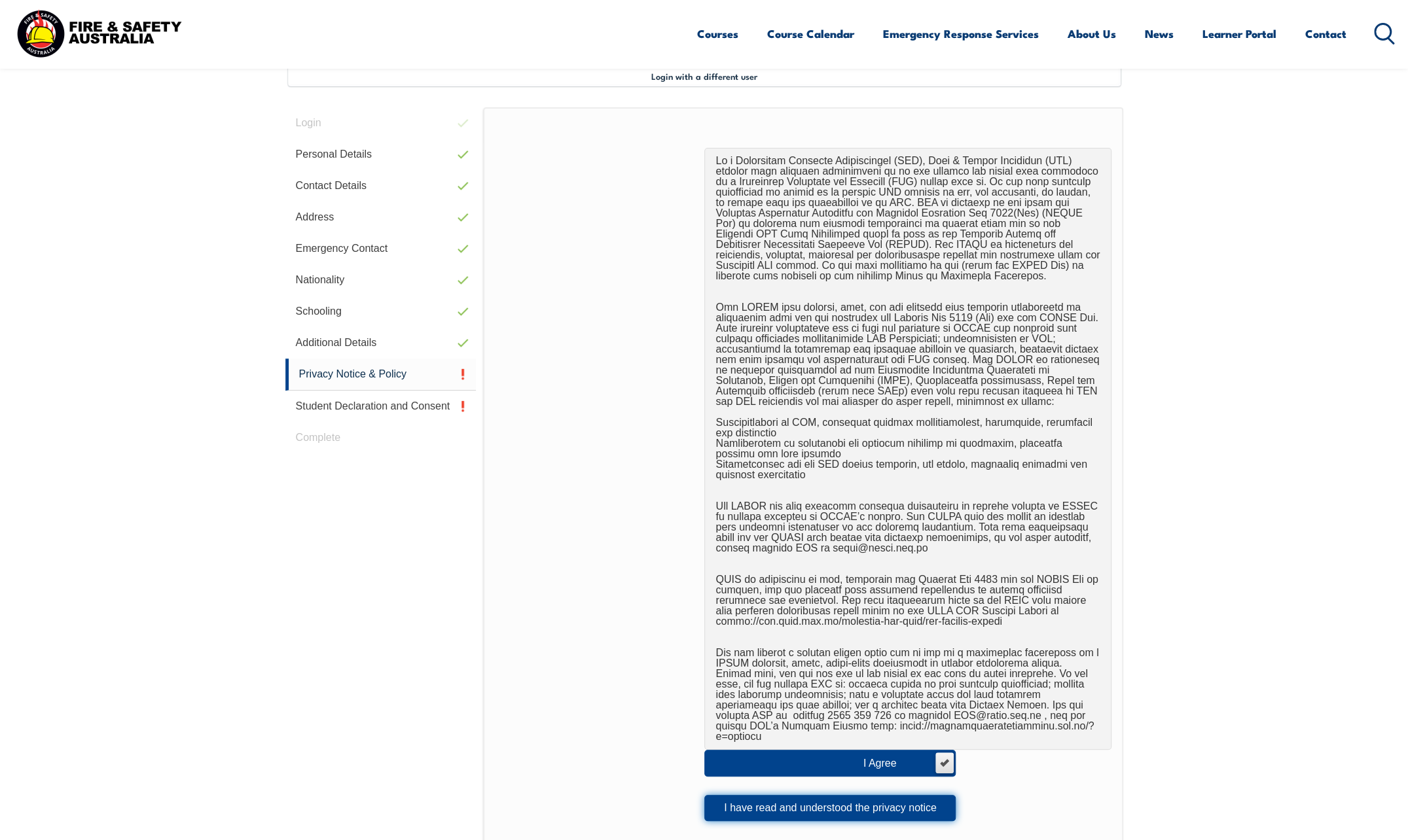
click at [756, 795] on button "I have read and understood the privacy notice" at bounding box center [829, 808] width 252 height 26
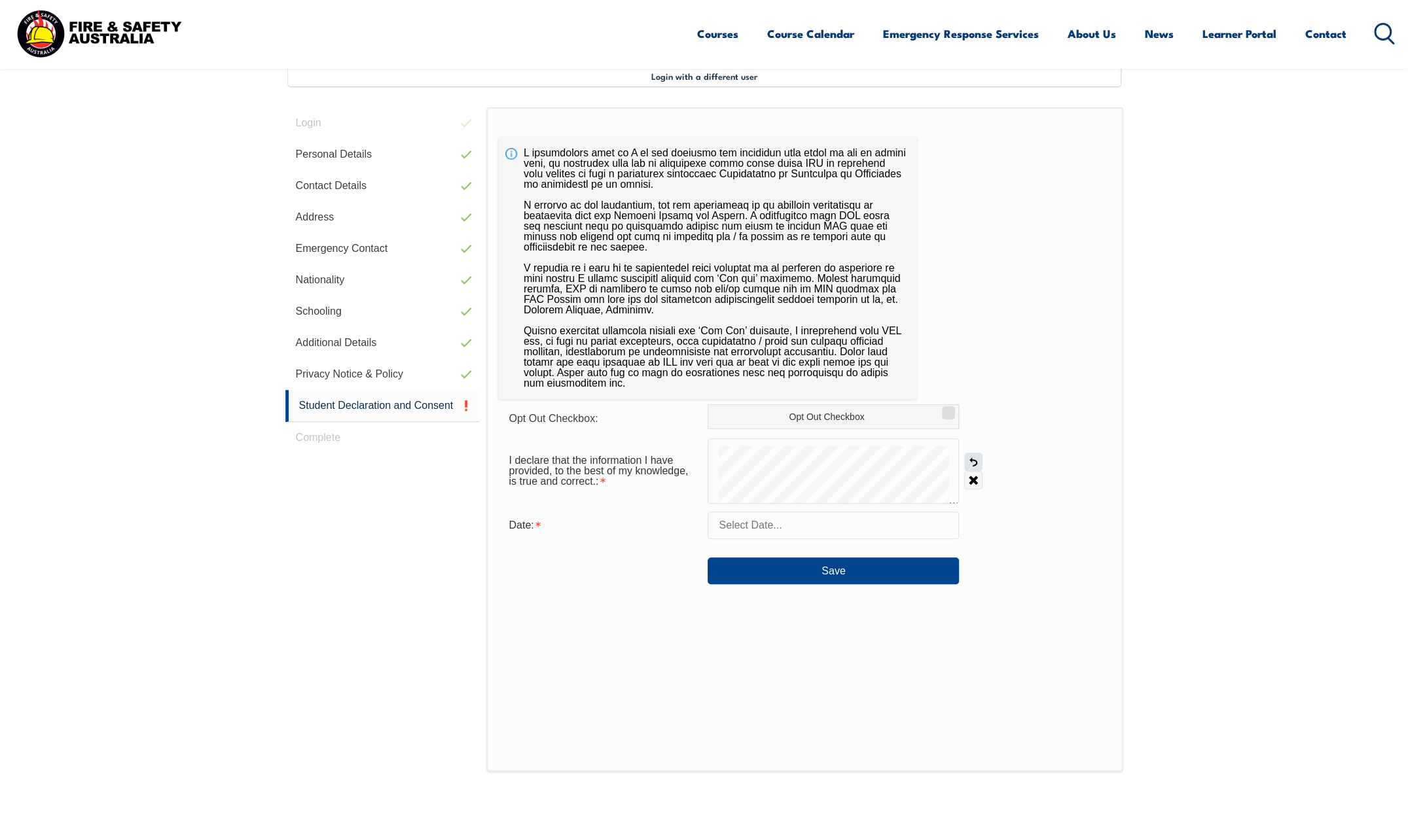
click at [977, 457] on link "Undo" at bounding box center [973, 462] width 18 height 18
click at [745, 466] on div at bounding box center [833, 471] width 252 height 66
click at [783, 523] on input "text" at bounding box center [833, 525] width 252 height 28
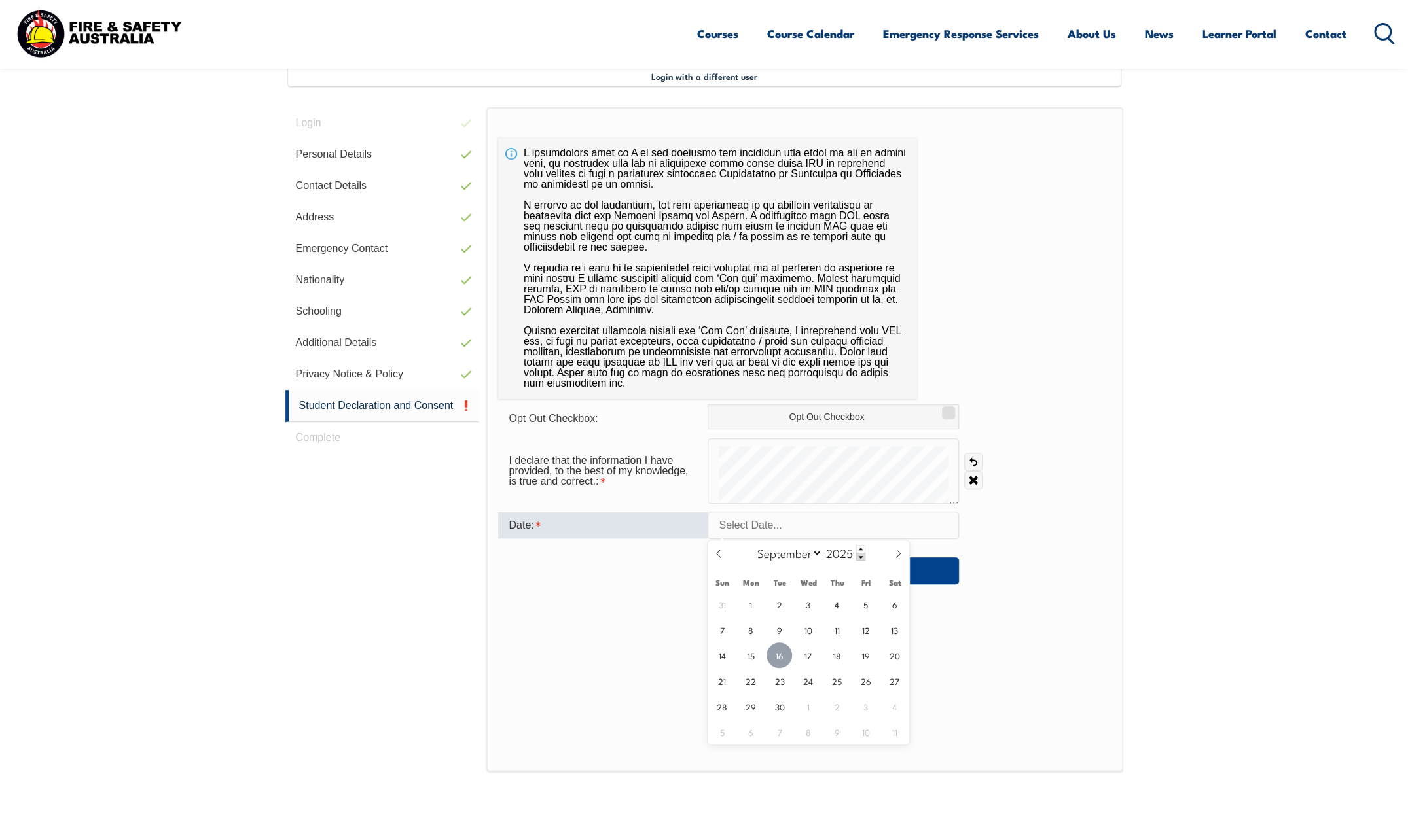
drag, startPoint x: 779, startPoint y: 651, endPoint x: 788, endPoint y: 631, distance: 21.9
click at [781, 651] on span "16" at bounding box center [779, 655] width 26 height 25
type input "September 16, 2025"
click at [804, 574] on button "Save" at bounding box center [833, 570] width 252 height 26
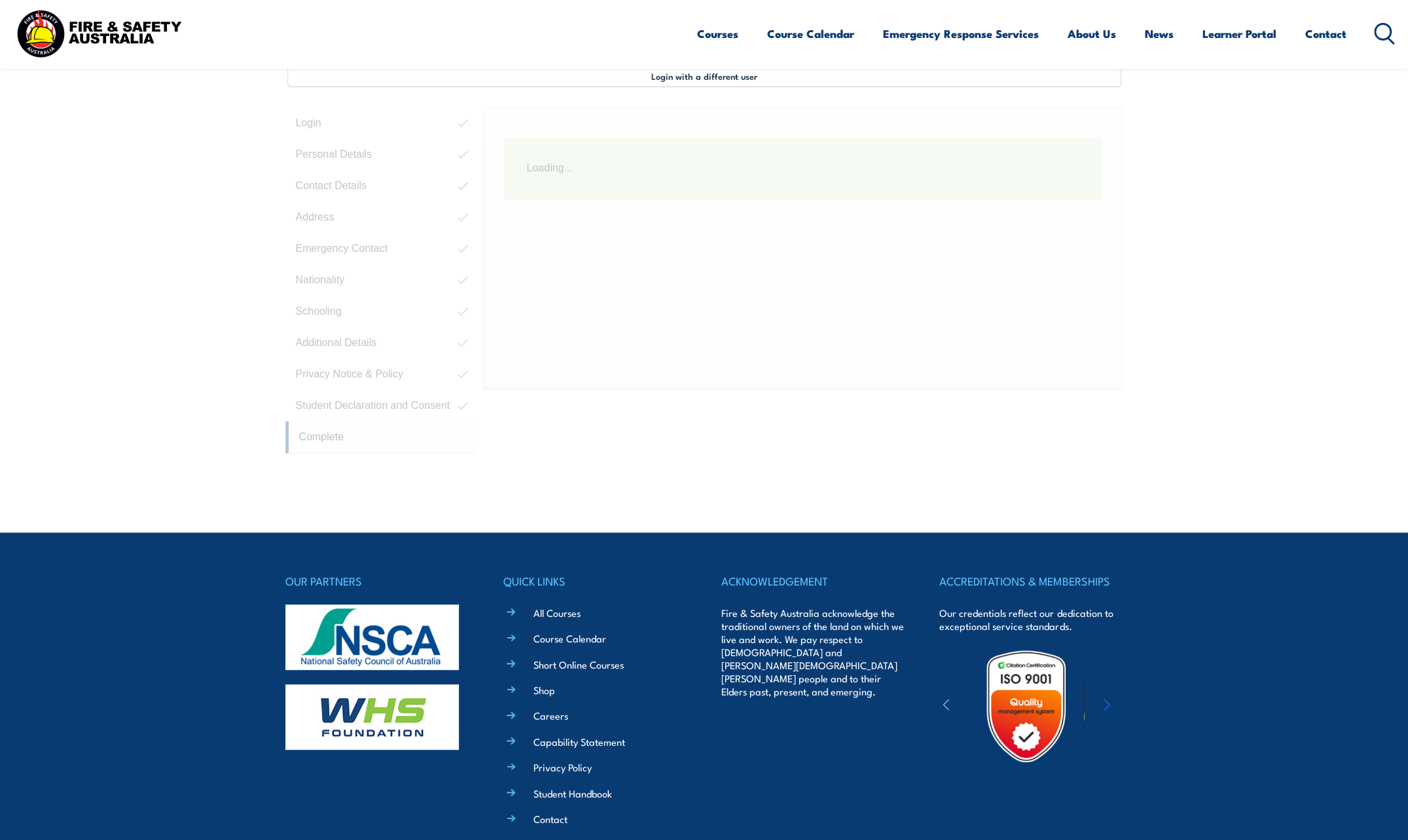
scroll to position [5, 0]
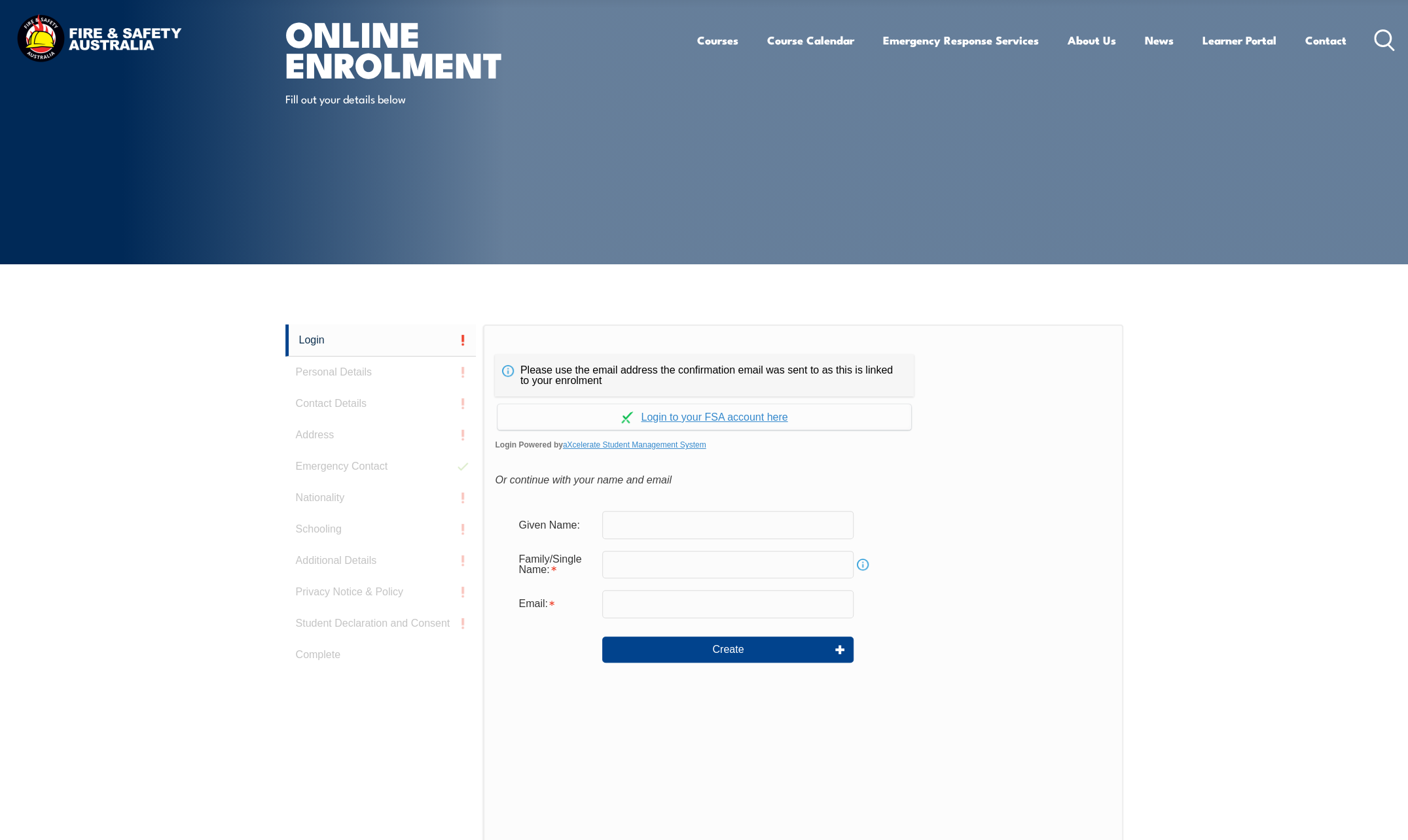
click at [1081, 167] on div "Online Enrolment Fill out your details below Login Personal Details Contact Det…" at bounding box center [704, 453] width 1408 height 1128
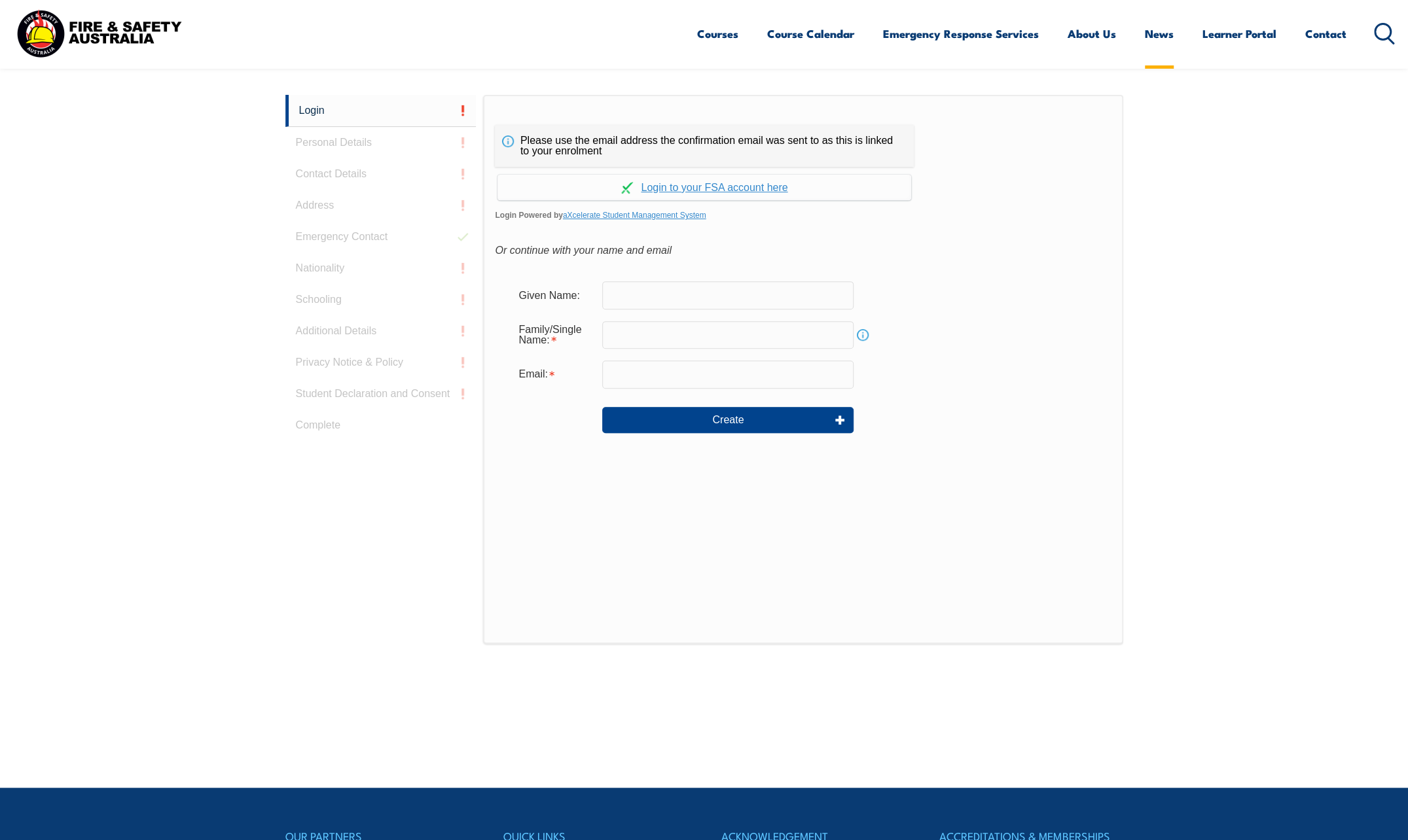
scroll to position [349, 0]
